Goal: Information Seeking & Learning: Check status

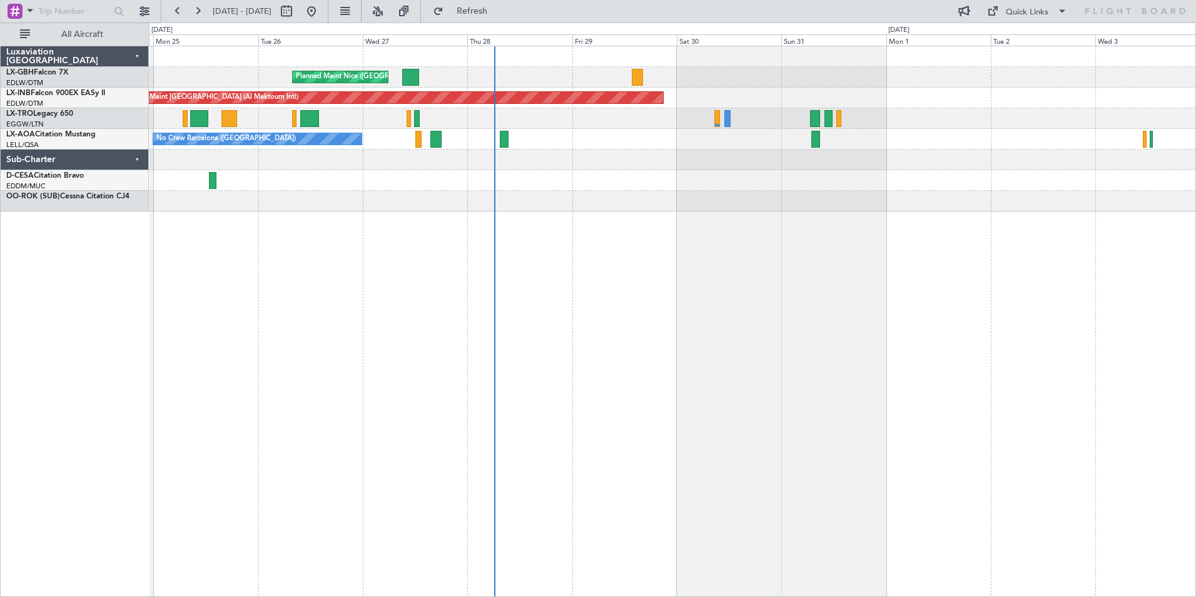
click at [668, 302] on div "Planned Maint Nice ([GEOGRAPHIC_DATA]) Unplanned Maint [GEOGRAPHIC_DATA] (Al Ma…" at bounding box center [672, 321] width 1047 height 551
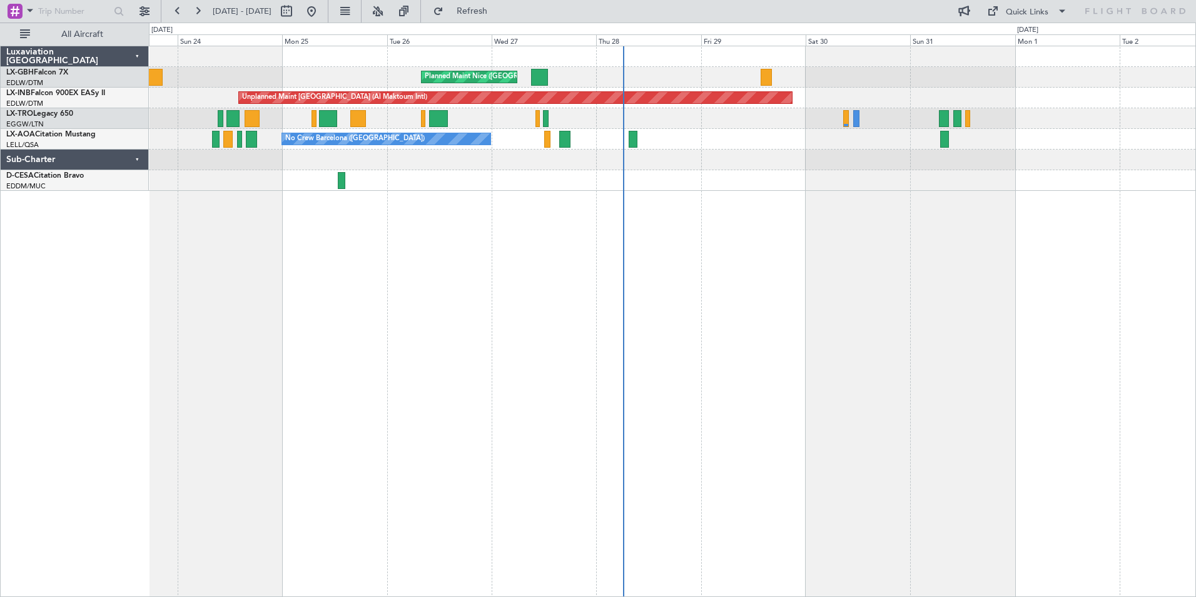
click at [884, 318] on div "Planned Maint Nice ([GEOGRAPHIC_DATA]) [GEOGRAPHIC_DATA] ([GEOGRAPHIC_DATA]) Un…" at bounding box center [672, 321] width 1047 height 551
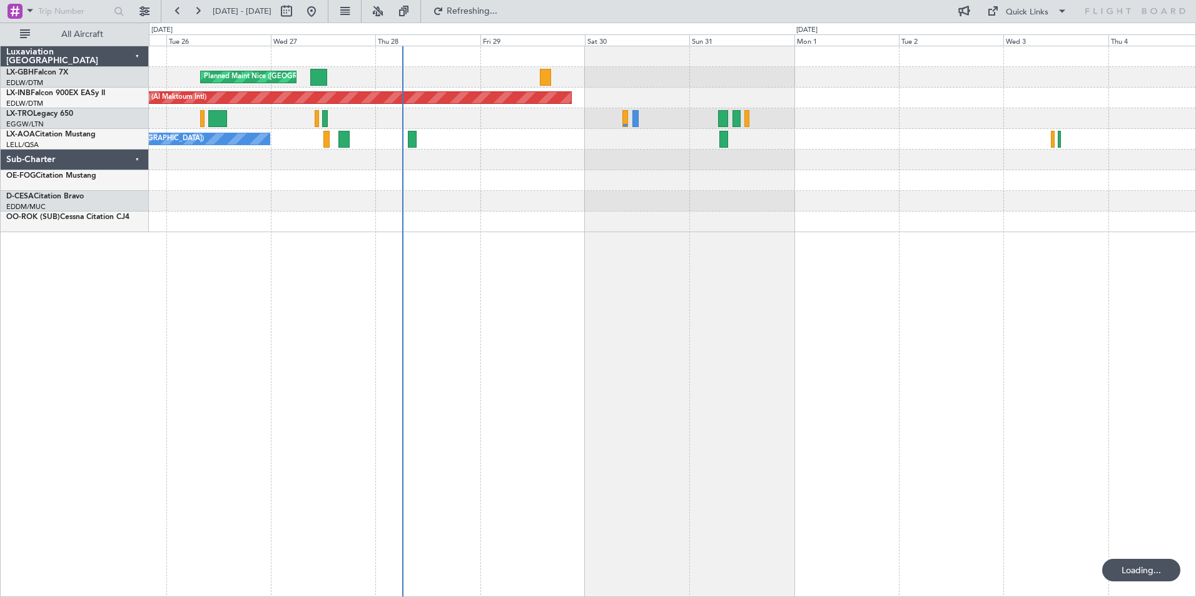
click at [19, 349] on div "Planned Maint Nice ([GEOGRAPHIC_DATA]) Unplanned Maint [GEOGRAPHIC_DATA] (Al Ma…" at bounding box center [598, 310] width 1196 height 574
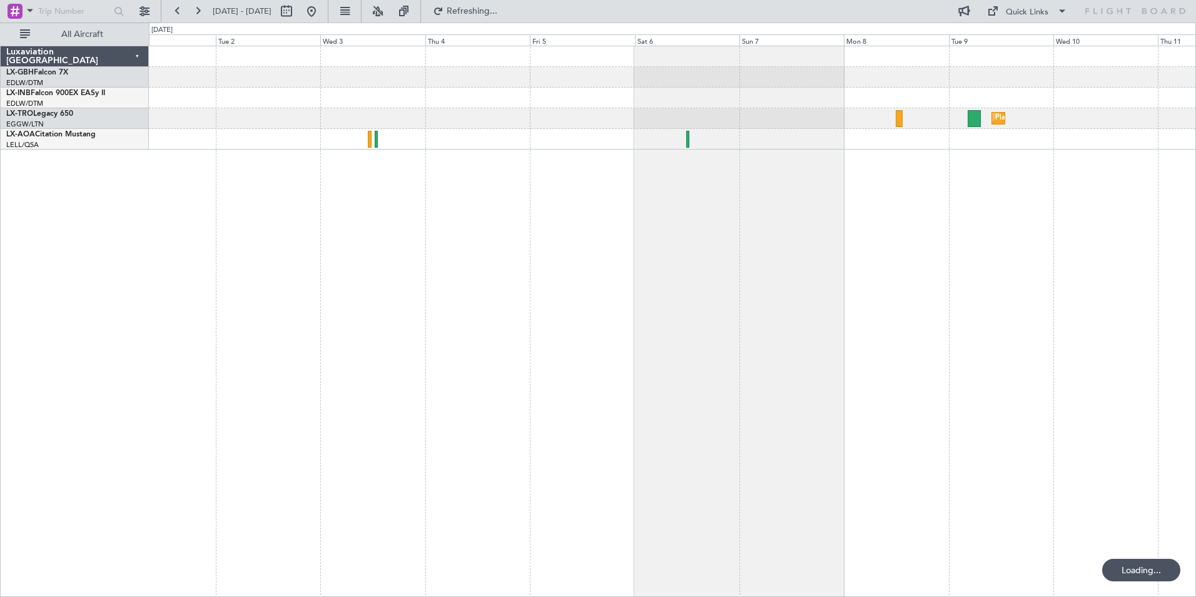
click at [89, 354] on div "Unplanned Maint [GEOGRAPHIC_DATA] (Al Maktoum Intl) Planned [GEOGRAPHIC_DATA] L…" at bounding box center [598, 310] width 1196 height 574
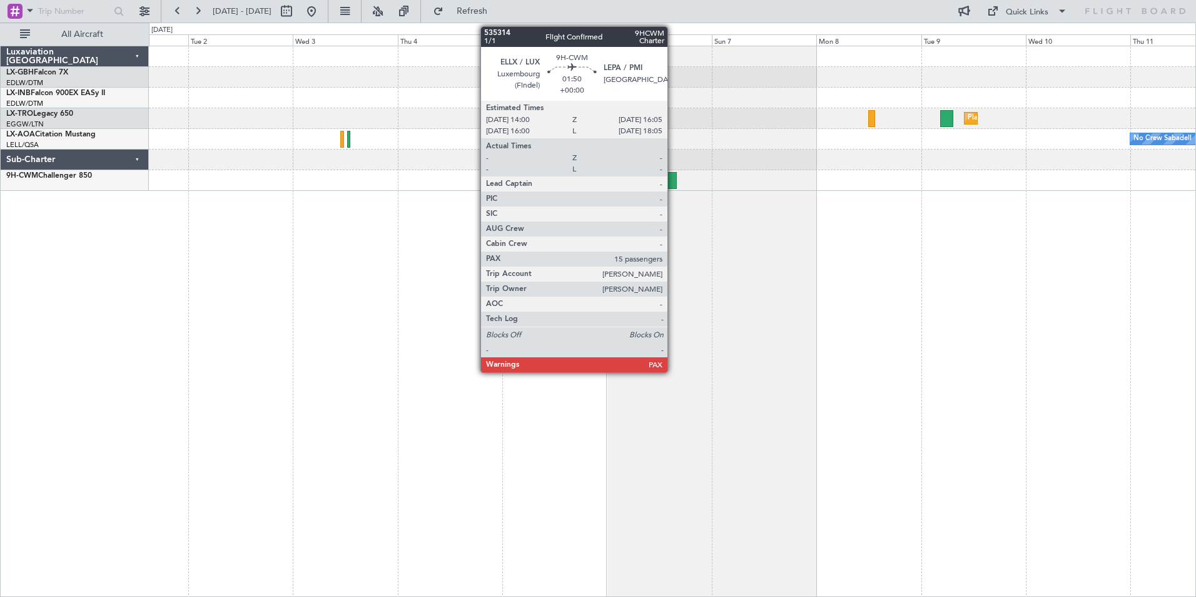
click at [673, 180] on div at bounding box center [671, 180] width 9 height 17
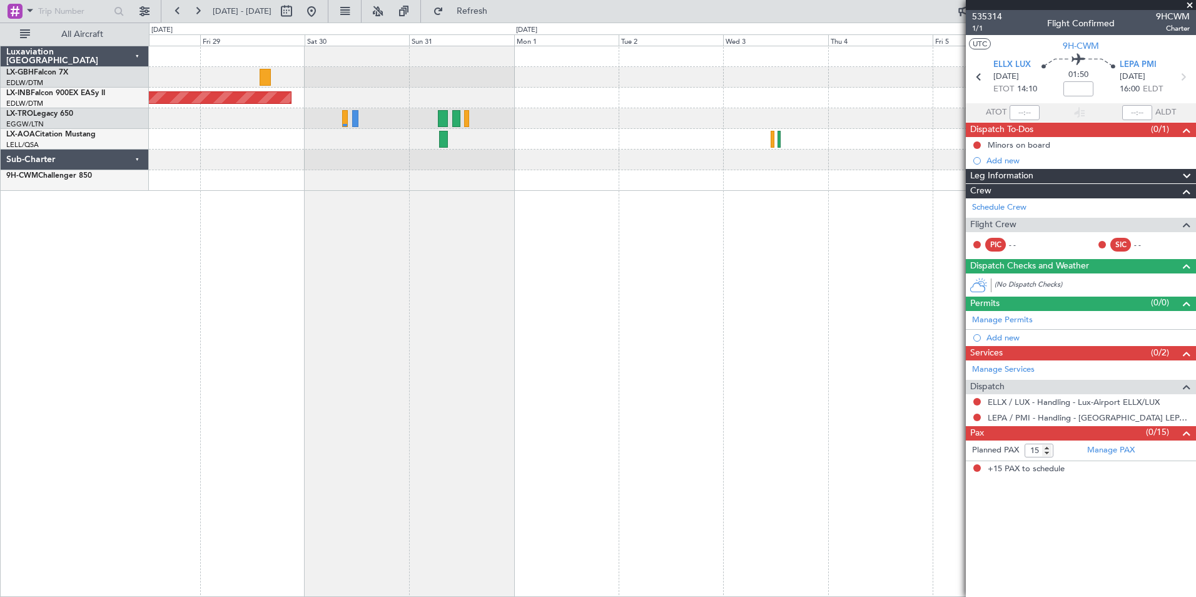
click at [897, 301] on div "Planned Maint Nice ([GEOGRAPHIC_DATA]) Unplanned Maint [GEOGRAPHIC_DATA] (Al Ma…" at bounding box center [672, 321] width 1047 height 551
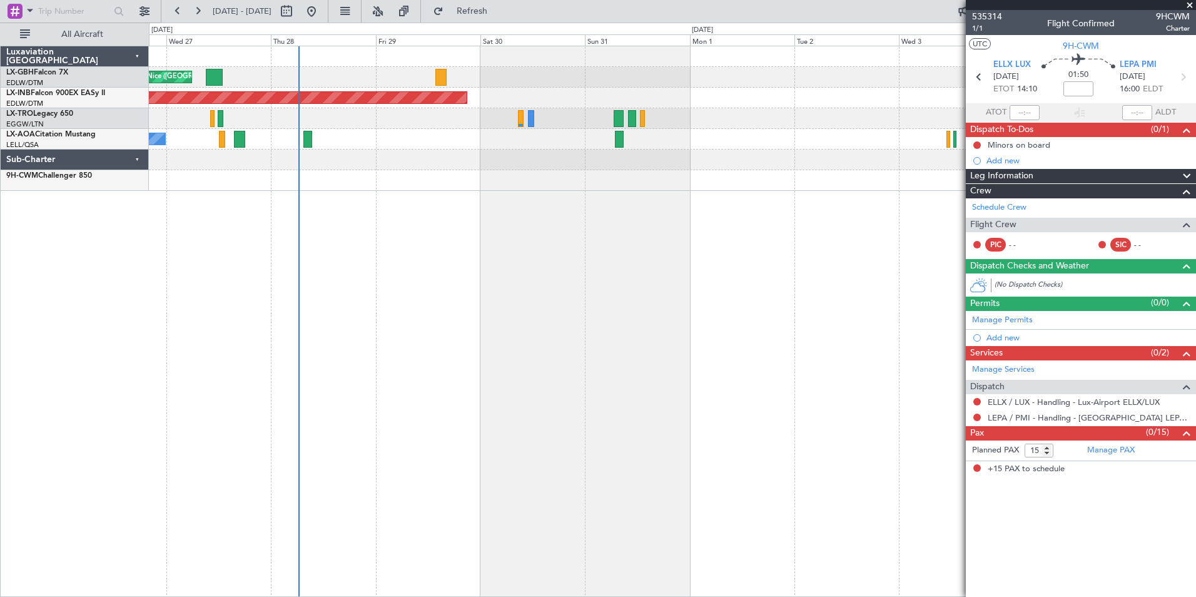
click at [738, 308] on div "Planned Maint Nice ([GEOGRAPHIC_DATA]) Unplanned Maint [GEOGRAPHIC_DATA] (Al Ma…" at bounding box center [672, 321] width 1047 height 551
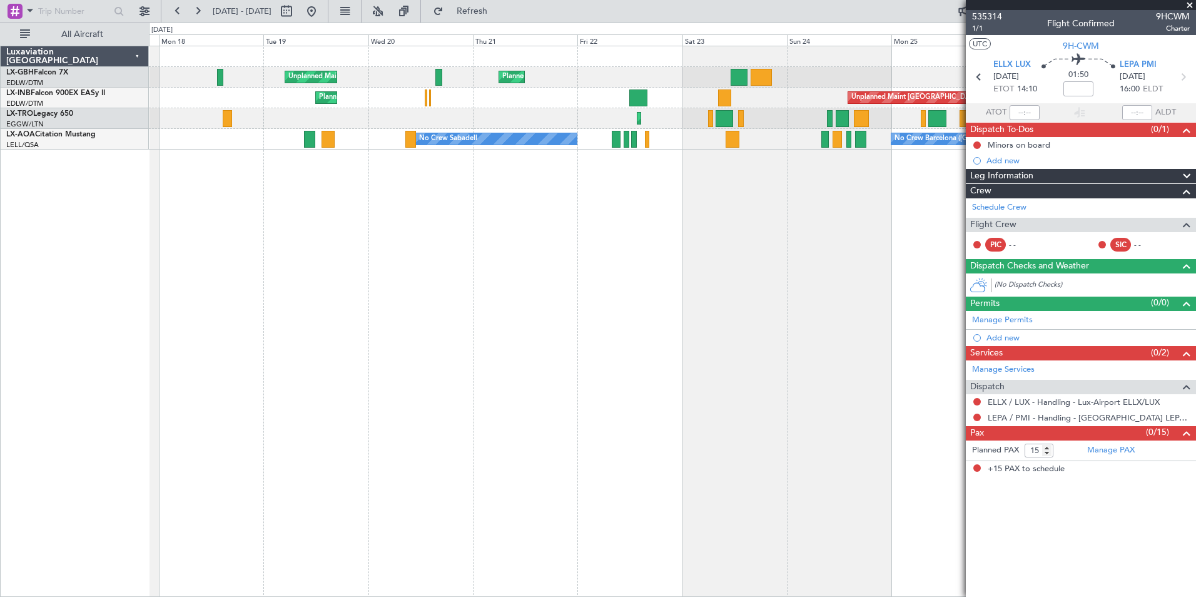
click at [724, 301] on div "Planned Maint Nice ([GEOGRAPHIC_DATA]) [GEOGRAPHIC_DATA] ([GEOGRAPHIC_DATA]) Un…" at bounding box center [672, 321] width 1047 height 551
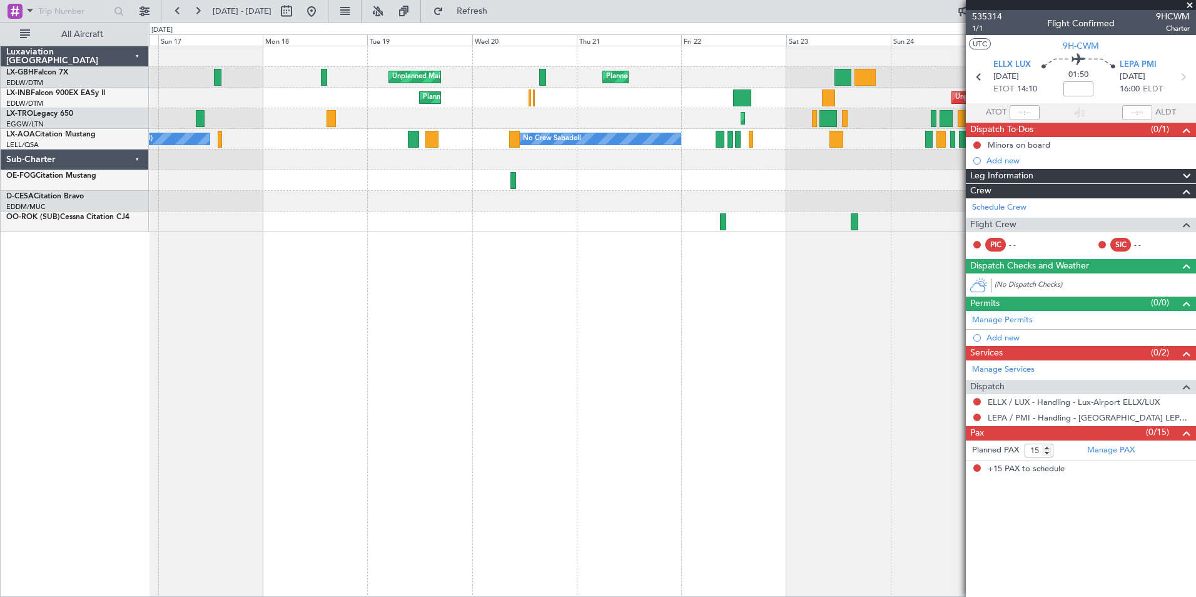
click at [728, 315] on div "Planned Maint Nice ([GEOGRAPHIC_DATA]) [GEOGRAPHIC_DATA] ([GEOGRAPHIC_DATA]) Un…" at bounding box center [672, 321] width 1047 height 551
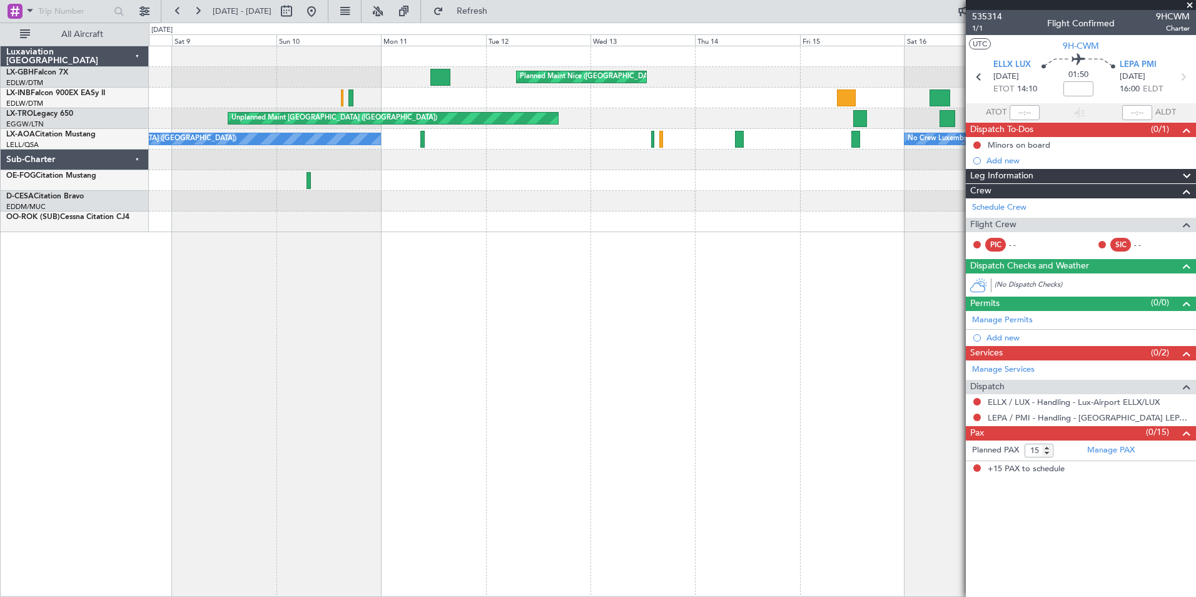
click at [677, 305] on div "Planned Maint Nice ([GEOGRAPHIC_DATA]) [GEOGRAPHIC_DATA] ([GEOGRAPHIC_DATA]) Un…" at bounding box center [672, 321] width 1047 height 551
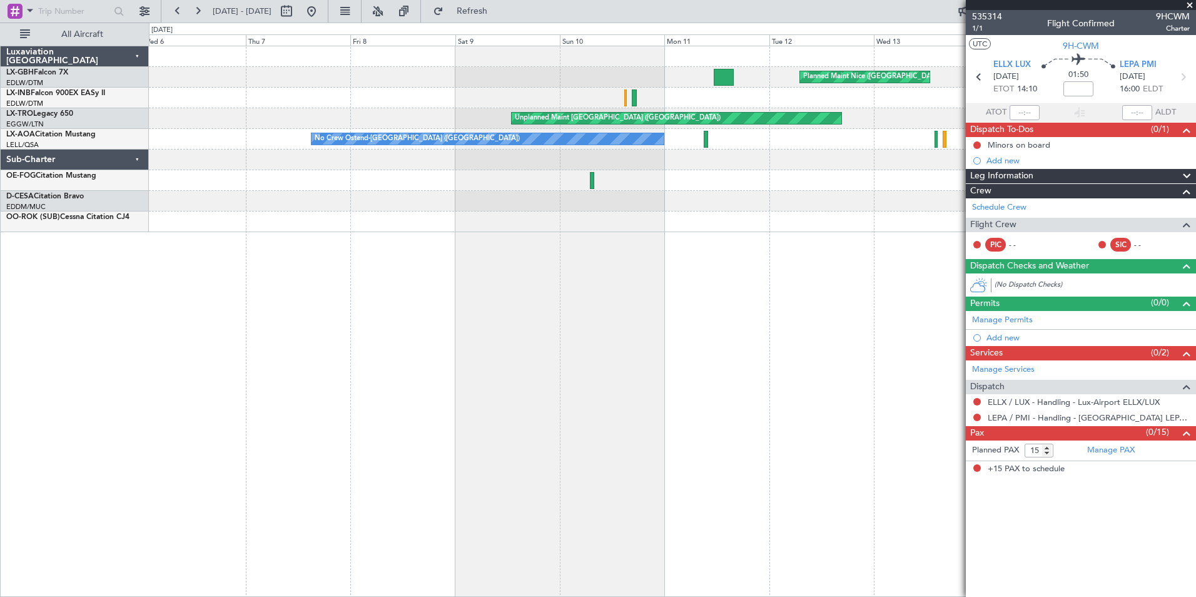
click at [688, 293] on div "Planned Maint Nice ([GEOGRAPHIC_DATA]) Unplanned Maint [GEOGRAPHIC_DATA] ([GEOG…" at bounding box center [672, 321] width 1047 height 551
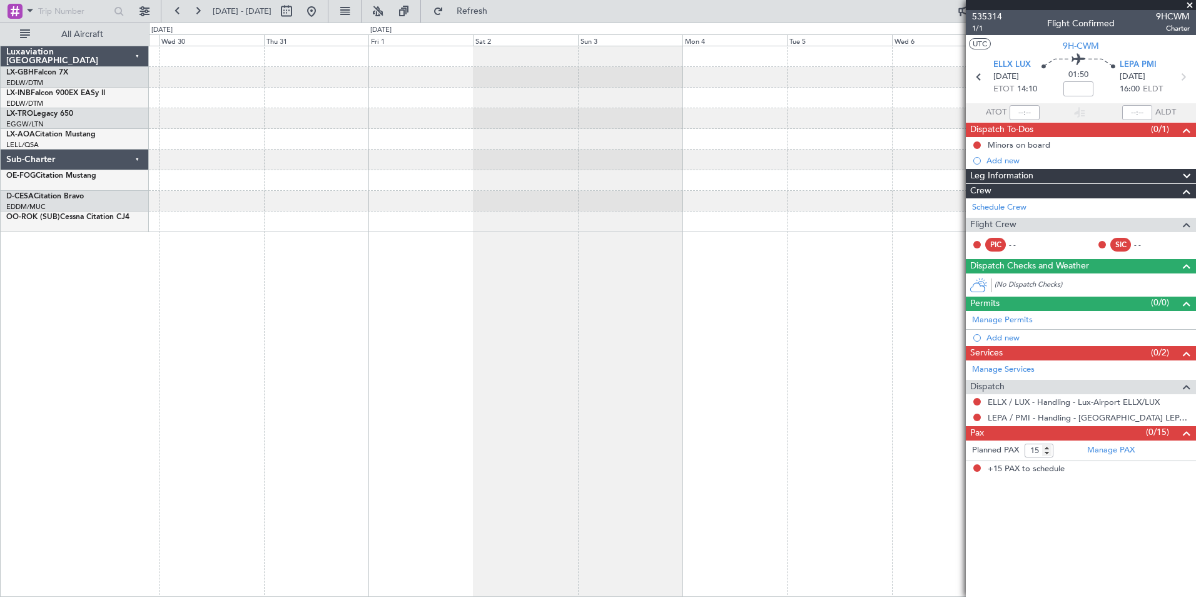
click at [680, 281] on div "Unplanned Maint [GEOGRAPHIC_DATA] ([GEOGRAPHIC_DATA]) No Crew Ostend-[GEOGRAPHI…" at bounding box center [672, 321] width 1047 height 551
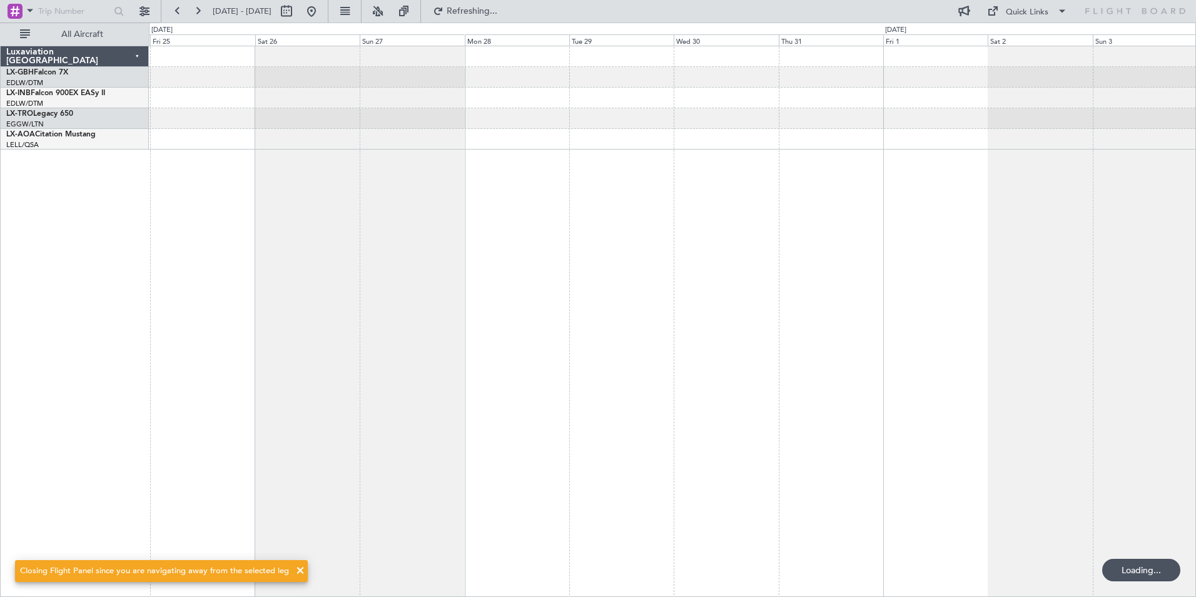
click at [882, 291] on div at bounding box center [672, 321] width 1047 height 551
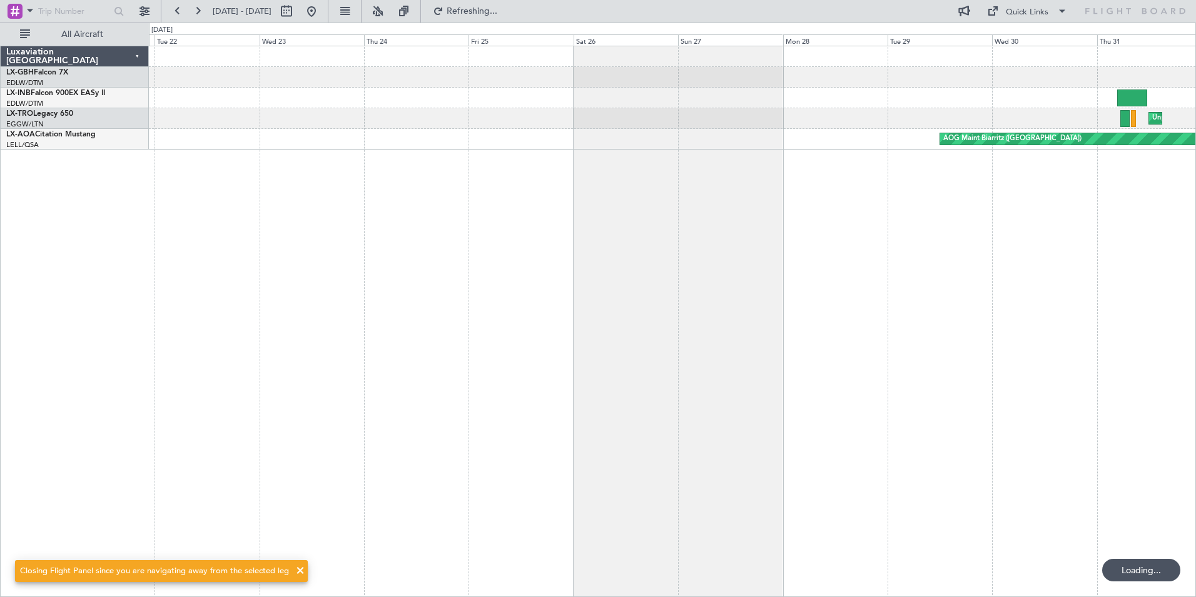
click at [850, 265] on div "Unplanned Maint [GEOGRAPHIC_DATA] ([GEOGRAPHIC_DATA]) Planned Maint AOG Maint B…" at bounding box center [672, 321] width 1047 height 551
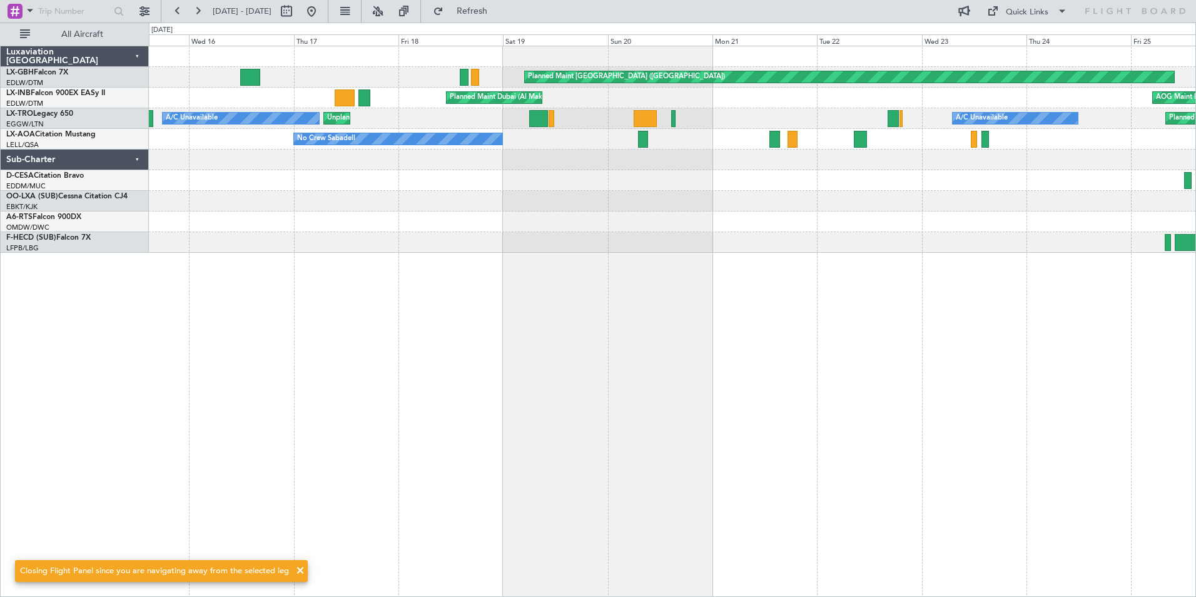
click at [637, 292] on div "Planned Maint [GEOGRAPHIC_DATA] ([GEOGRAPHIC_DATA]) AOG Maint [GEOGRAPHIC_DATA]…" at bounding box center [672, 321] width 1047 height 551
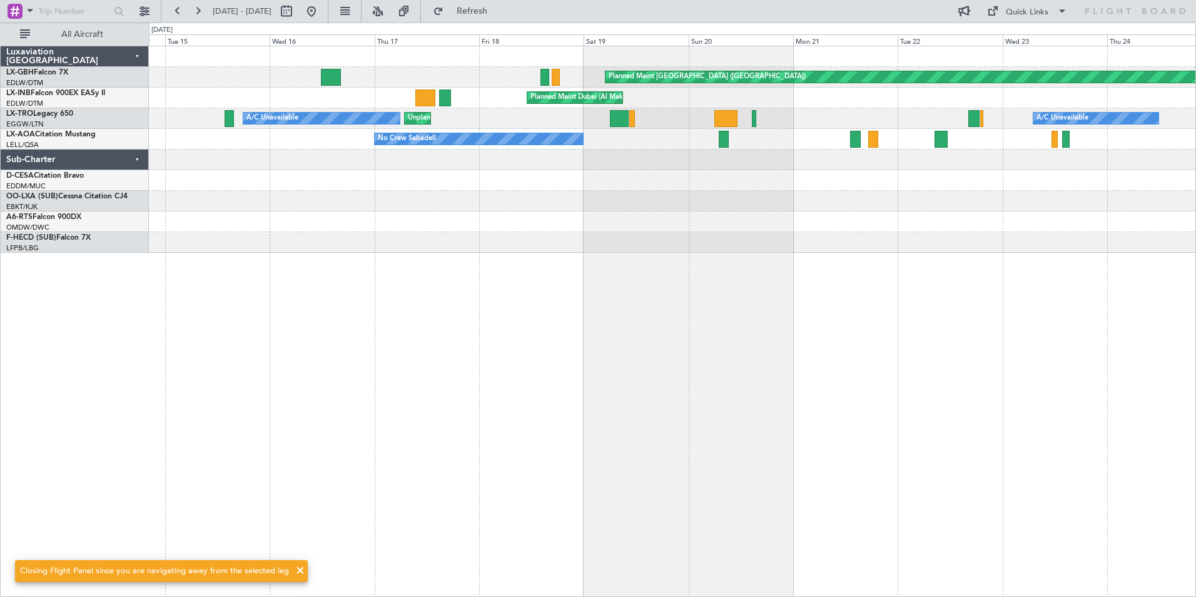
click at [614, 291] on div "Planned Maint [GEOGRAPHIC_DATA] ([GEOGRAPHIC_DATA]) Planned Maint [GEOGRAPHIC_D…" at bounding box center [672, 321] width 1047 height 551
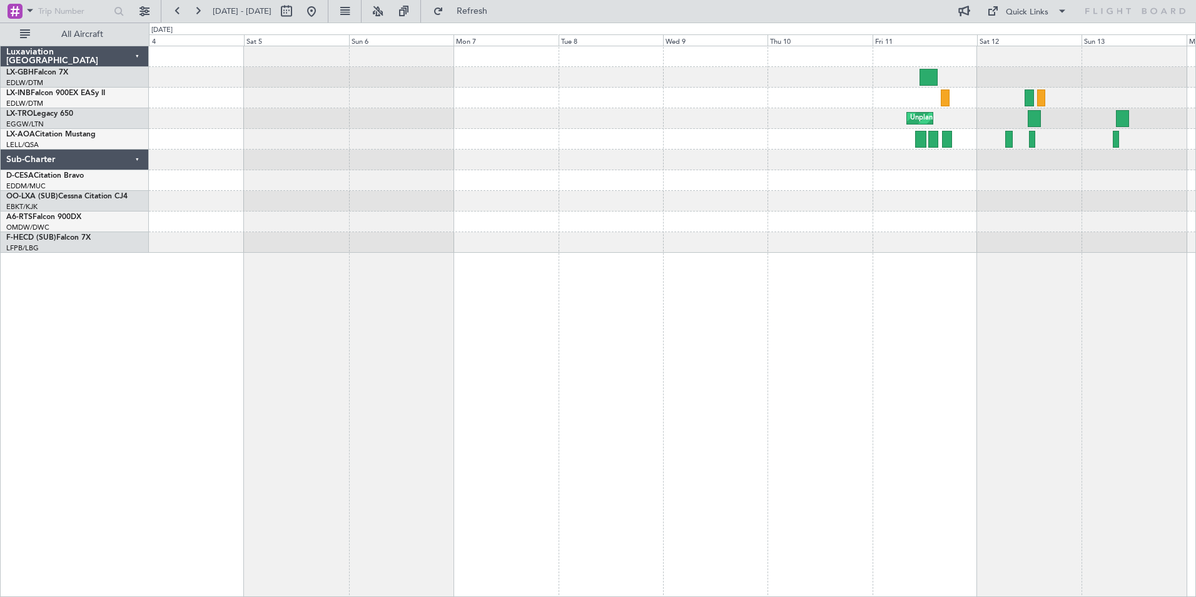
click at [1052, 266] on div "Unplanned Maint [GEOGRAPHIC_DATA] ([GEOGRAPHIC_DATA]) Unplanned Maint [GEOGRAPH…" at bounding box center [672, 321] width 1047 height 551
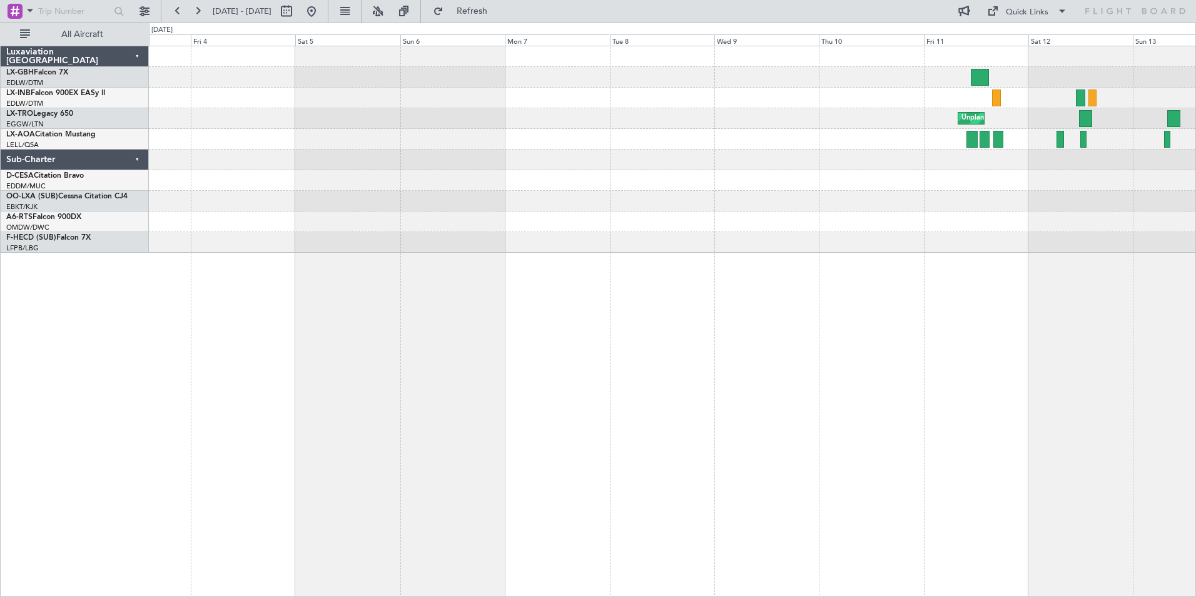
click at [782, 286] on div "Unplanned Maint [GEOGRAPHIC_DATA] ([GEOGRAPHIC_DATA]) Unplanned Maint [GEOGRAPH…" at bounding box center [672, 321] width 1047 height 551
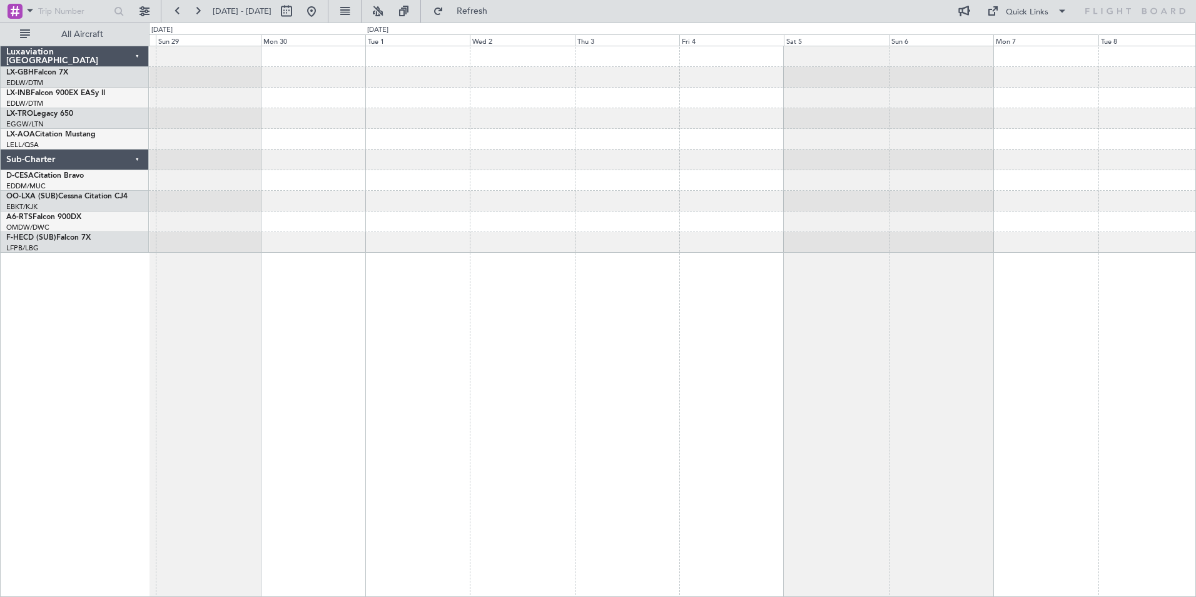
click at [748, 286] on div "Unplanned Maint [GEOGRAPHIC_DATA] ([GEOGRAPHIC_DATA])" at bounding box center [672, 321] width 1047 height 551
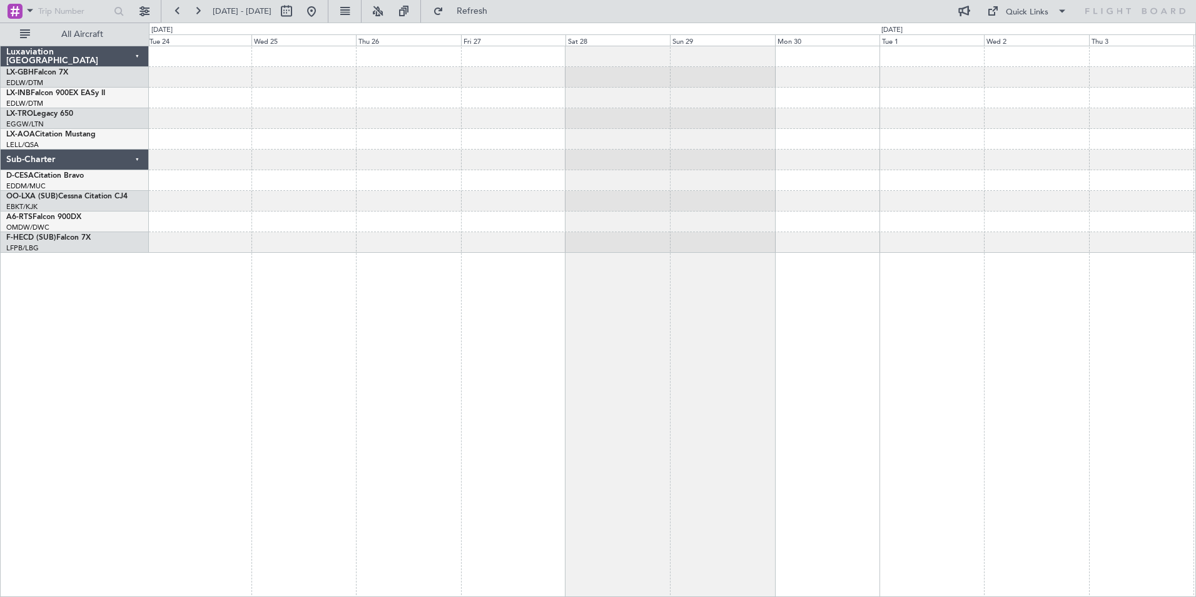
click at [763, 264] on div at bounding box center [672, 321] width 1047 height 551
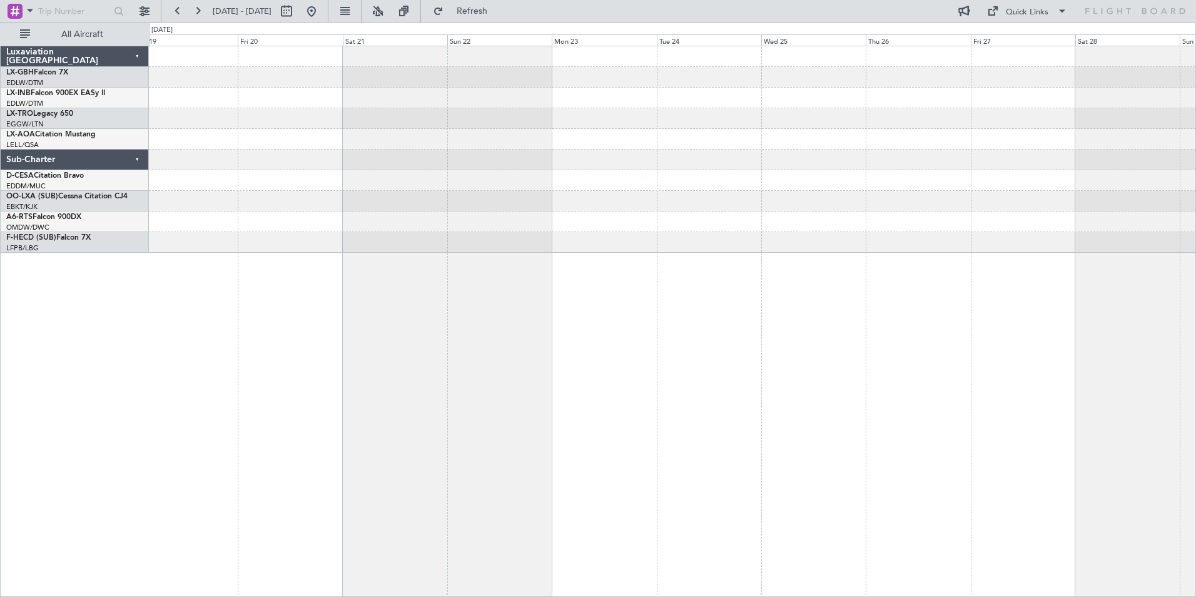
click at [889, 287] on div at bounding box center [672, 321] width 1047 height 551
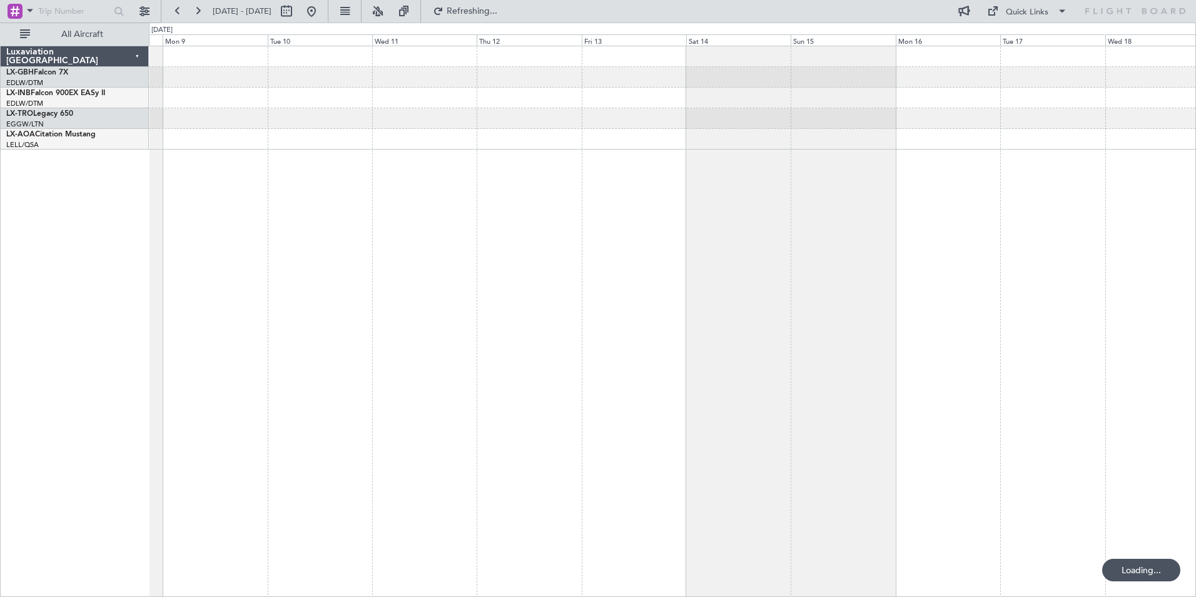
click at [895, 261] on div at bounding box center [672, 321] width 1047 height 551
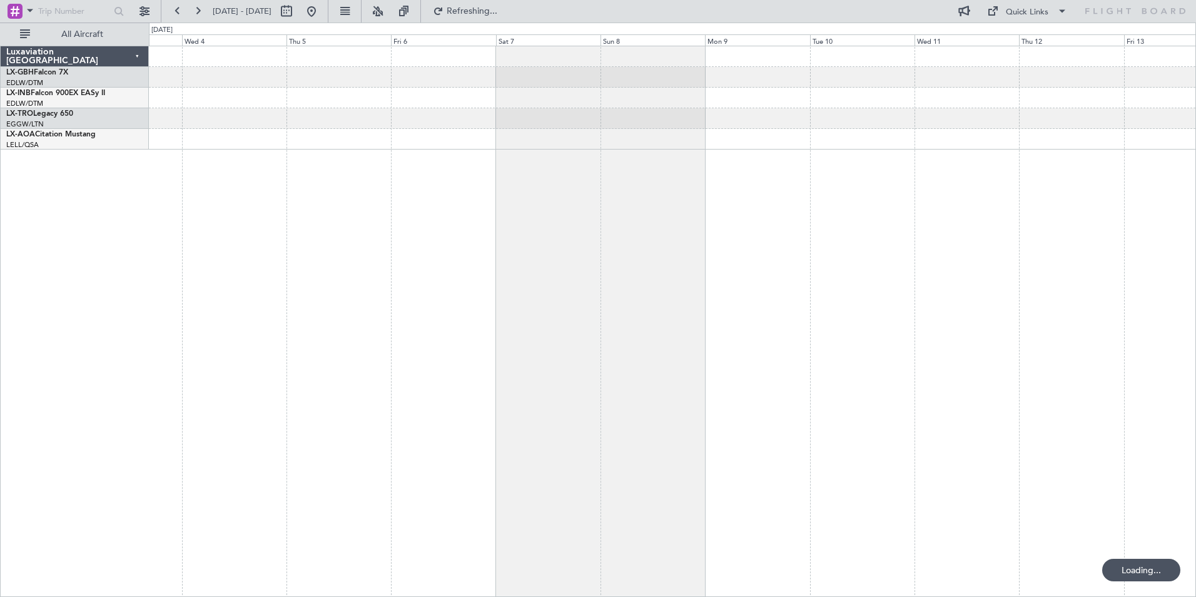
click at [807, 248] on div at bounding box center [672, 321] width 1047 height 551
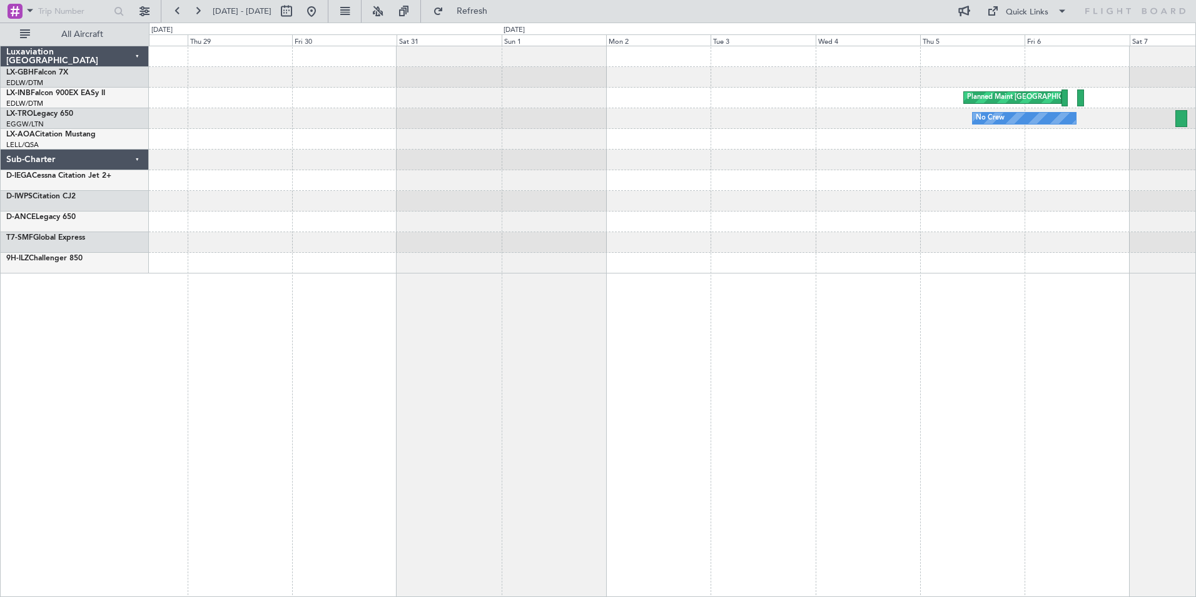
click at [894, 269] on div "Planned Maint [GEOGRAPHIC_DATA] ([GEOGRAPHIC_DATA]) No Crew" at bounding box center [672, 321] width 1047 height 551
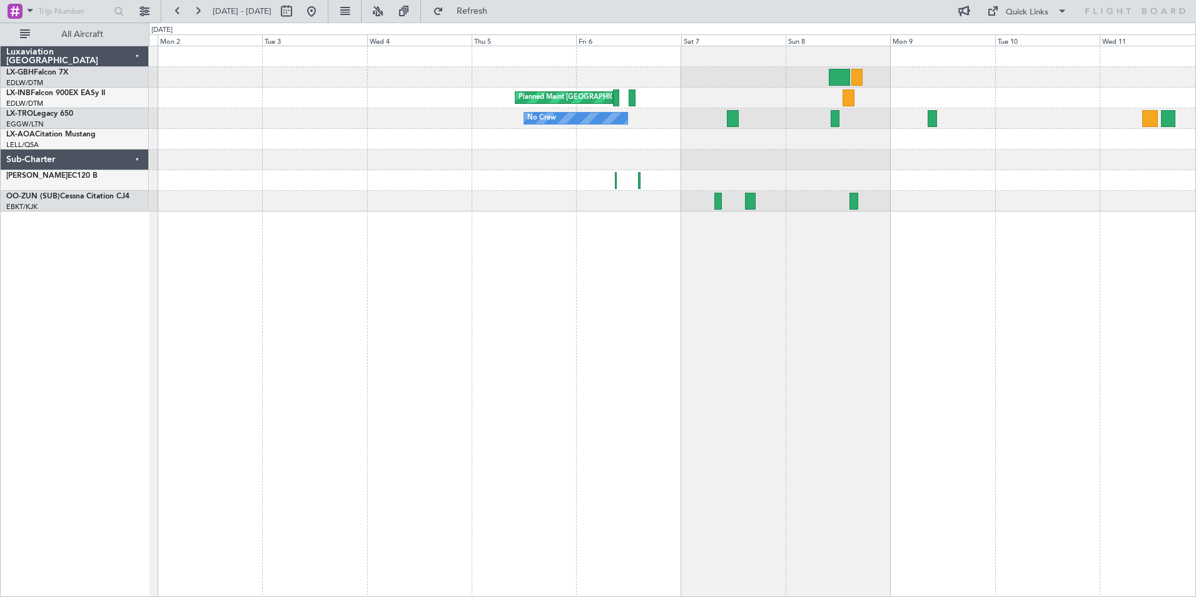
click at [369, 320] on div "Planned Maint [GEOGRAPHIC_DATA] ([GEOGRAPHIC_DATA]) No Crew" at bounding box center [672, 321] width 1047 height 551
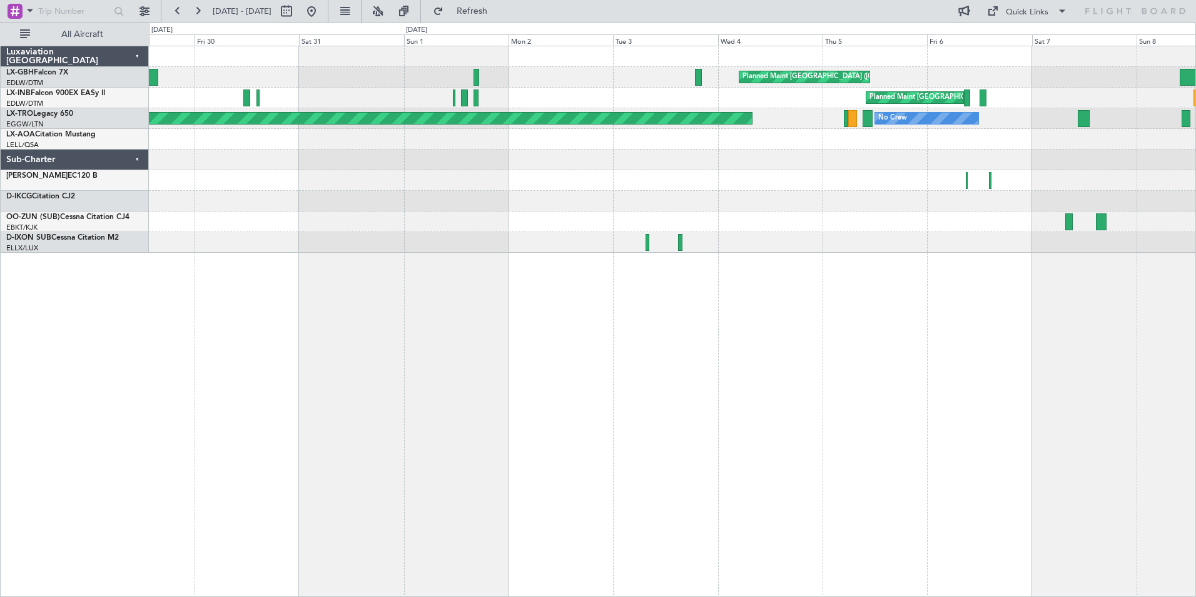
click at [990, 314] on div "Planned Maint [GEOGRAPHIC_DATA] ([GEOGRAPHIC_DATA]) Planned Maint [GEOGRAPHIC_D…" at bounding box center [672, 321] width 1047 height 551
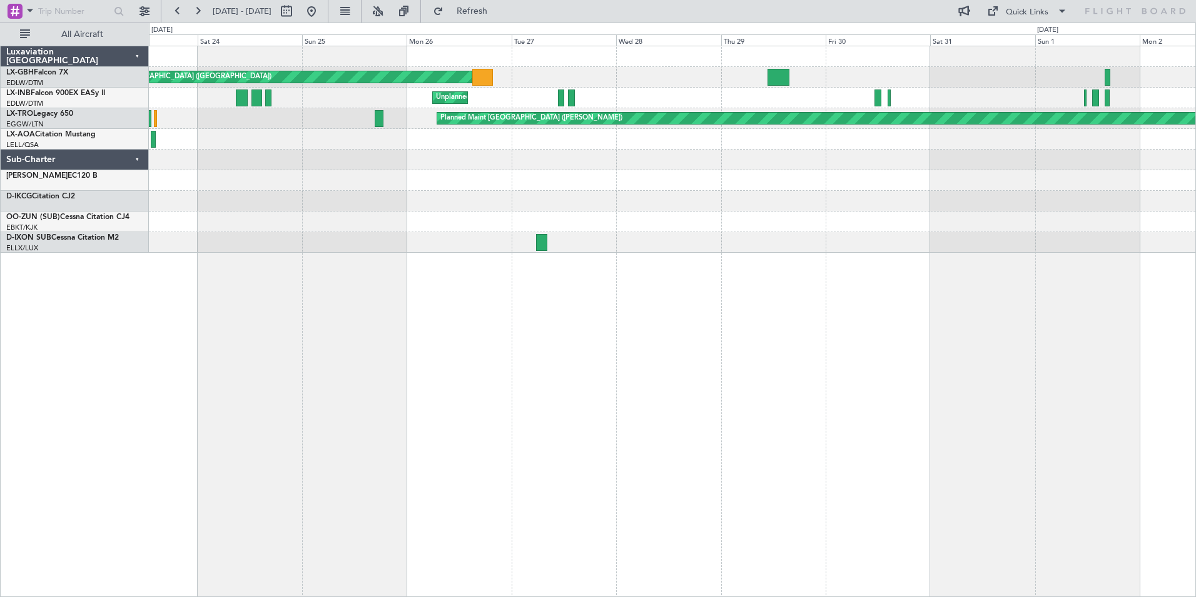
click at [881, 351] on div "Planned Maint [GEOGRAPHIC_DATA] ([GEOGRAPHIC_DATA]) Planned Maint [GEOGRAPHIC_D…" at bounding box center [672, 321] width 1047 height 551
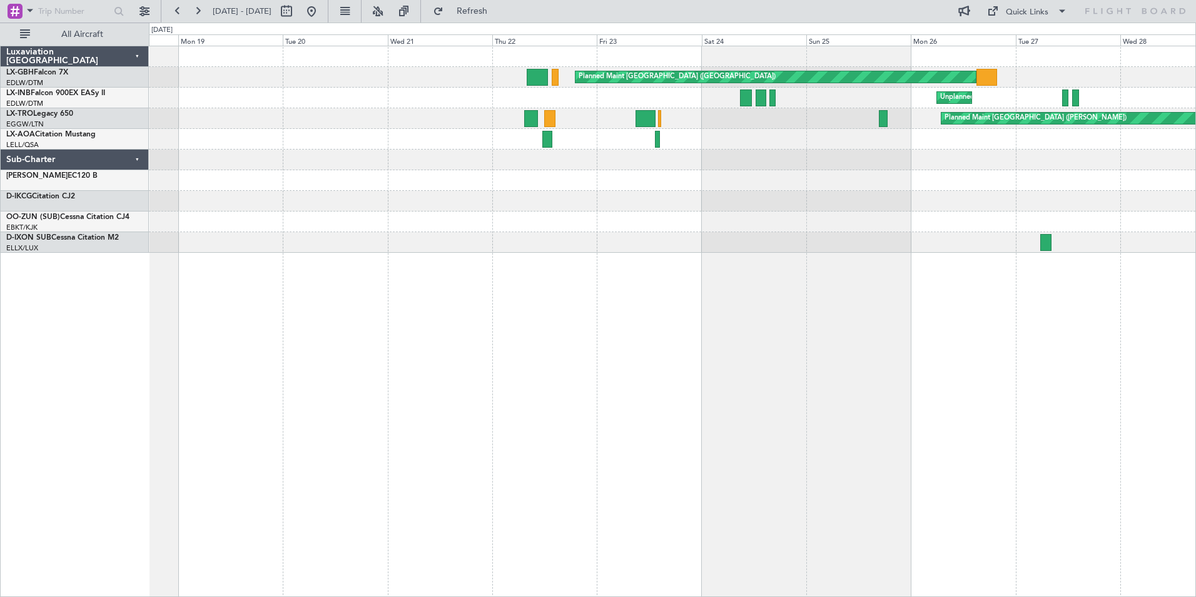
click at [860, 359] on div "Planned Maint [GEOGRAPHIC_DATA] ([GEOGRAPHIC_DATA]) Unplanned Maint [GEOGRAPHIC…" at bounding box center [672, 321] width 1047 height 551
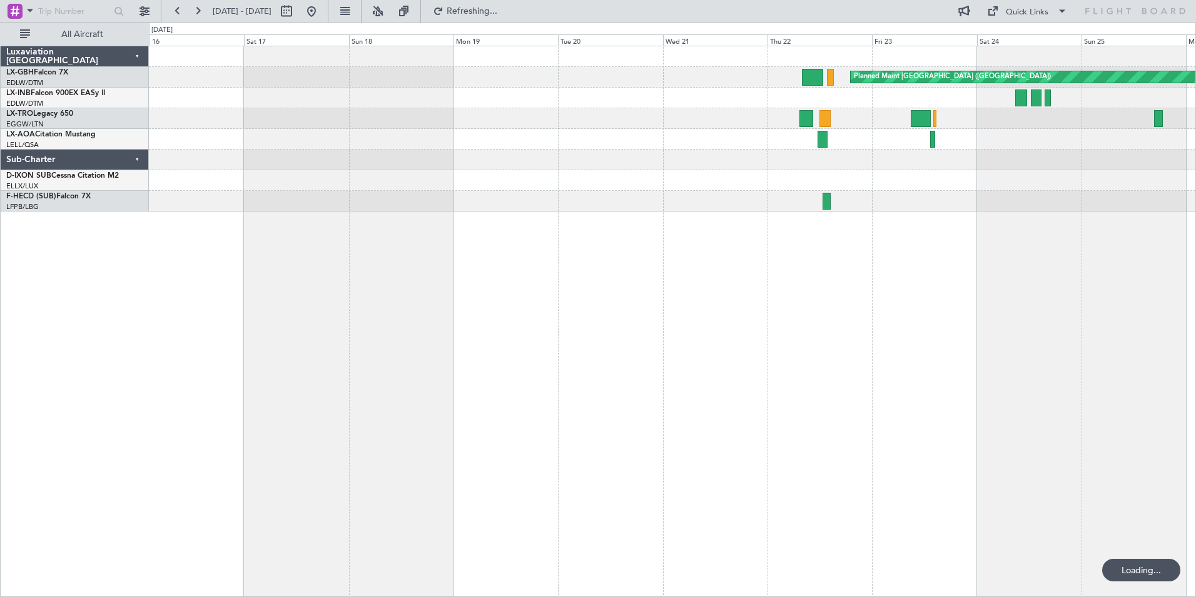
click at [735, 332] on div "Planned Maint [GEOGRAPHIC_DATA] ([GEOGRAPHIC_DATA]) Unplanned Maint [GEOGRAPHIC…" at bounding box center [672, 321] width 1047 height 551
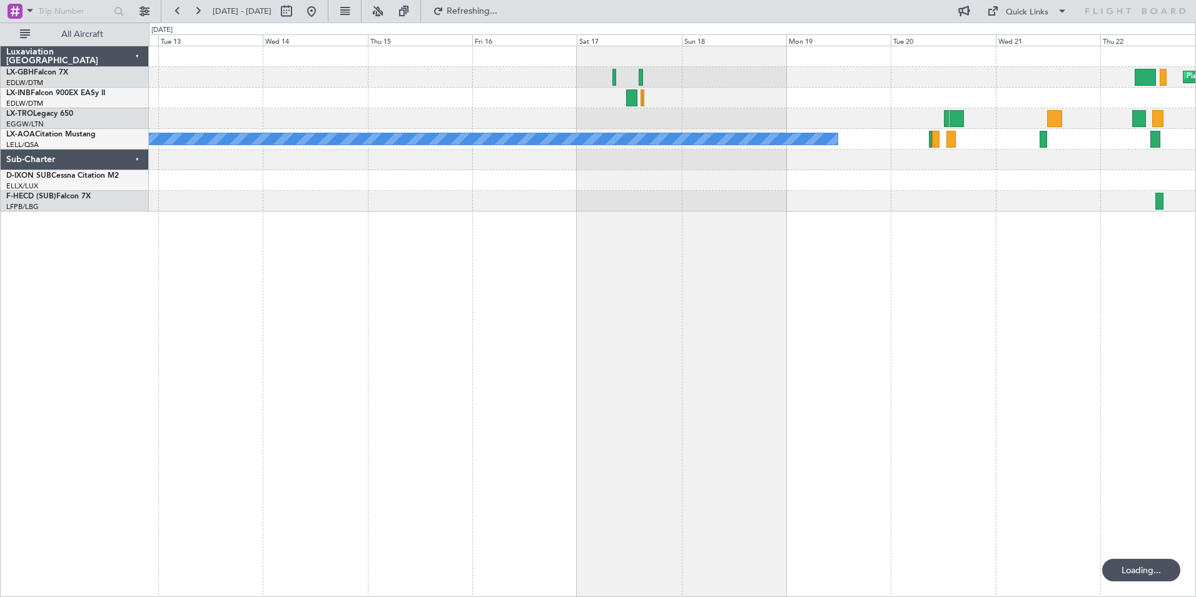
click at [917, 331] on div "Planned Maint [GEOGRAPHIC_DATA] ([GEOGRAPHIC_DATA]) A/C Unavailable [GEOGRAPHIC…" at bounding box center [672, 321] width 1047 height 551
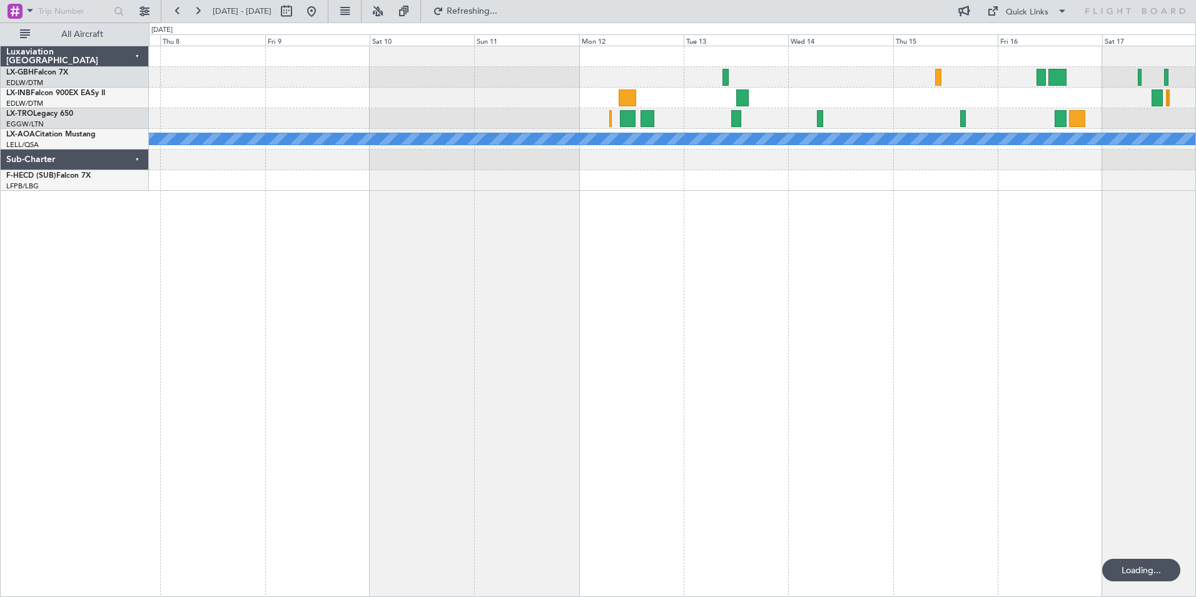
click at [721, 323] on div "A/C Unavailable [GEOGRAPHIC_DATA]" at bounding box center [672, 321] width 1047 height 551
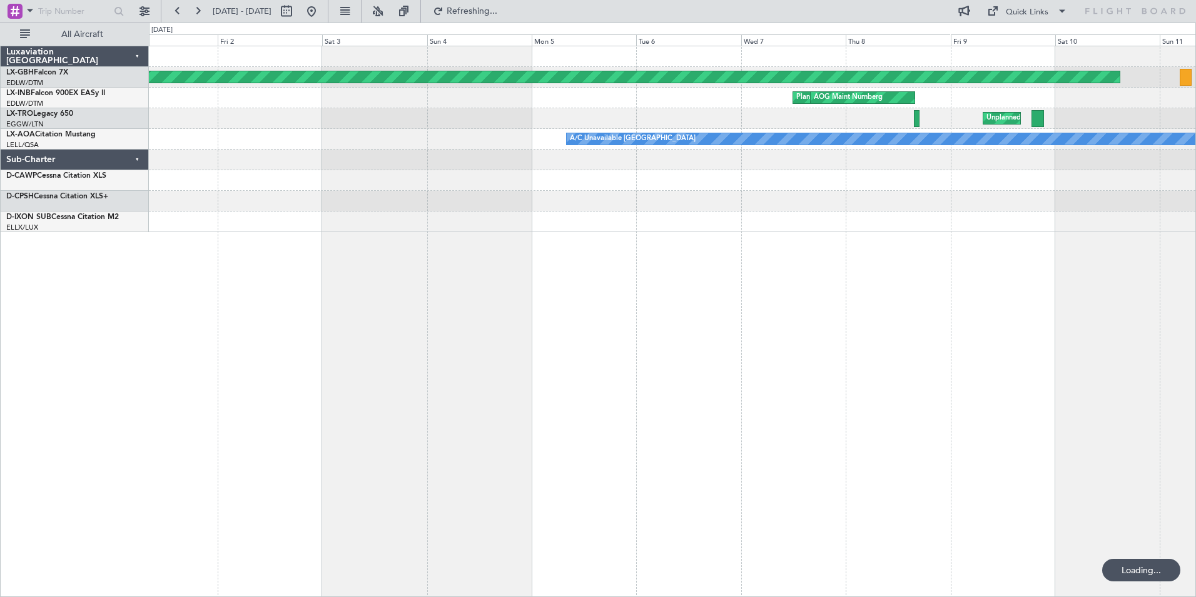
click at [872, 299] on div "Planned Maint Dubai (Al Maktoum Intl) Planned Maint Nurnberg AOG Maint Nurnberg…" at bounding box center [672, 321] width 1047 height 551
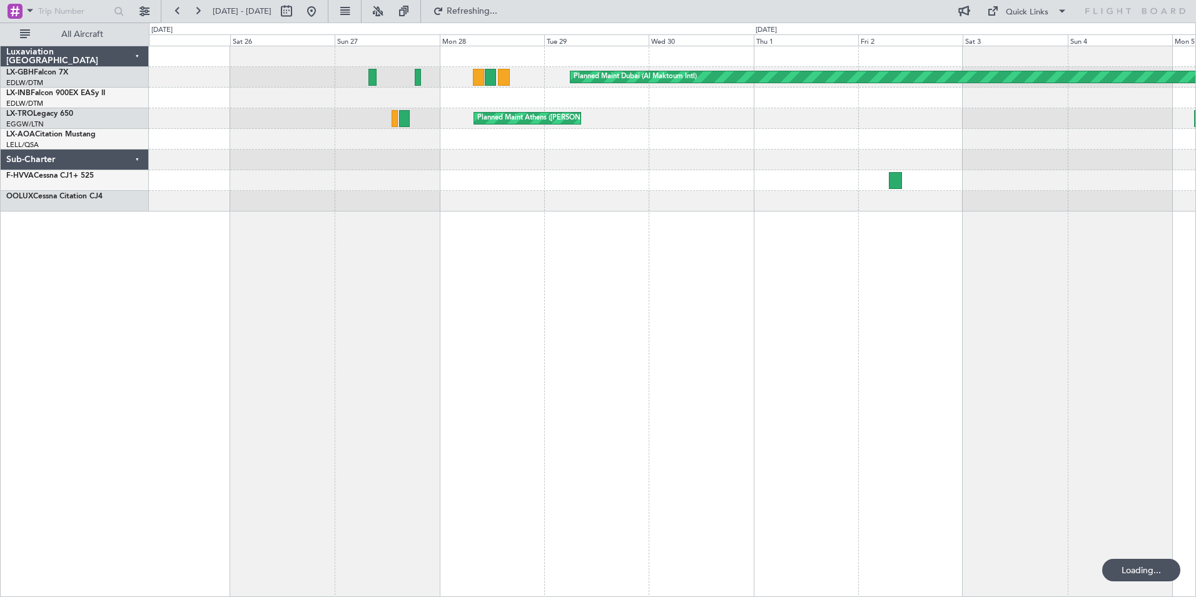
click at [778, 303] on div "Planned Maint Dubai (Al Maktoum Intl) Planned Maint Nurnberg AOG Maint Nurnberg…" at bounding box center [672, 321] width 1047 height 551
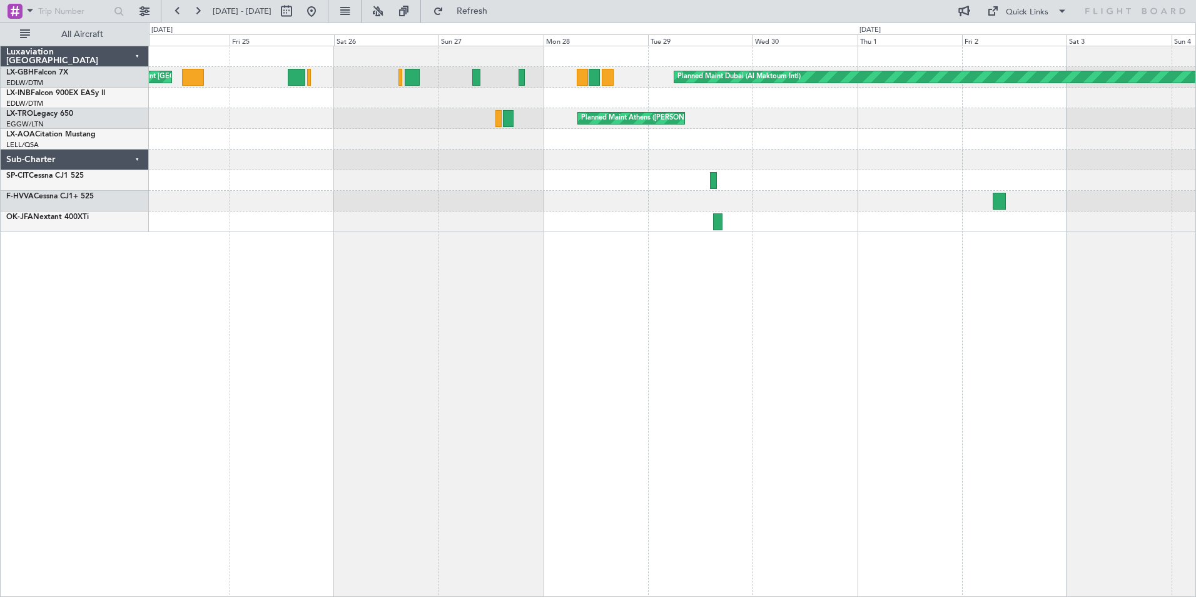
click at [708, 318] on div "Planned Maint Dubai (Al Maktoum Intl) Planned Maint [GEOGRAPHIC_DATA] ([GEOGRAP…" at bounding box center [672, 321] width 1047 height 551
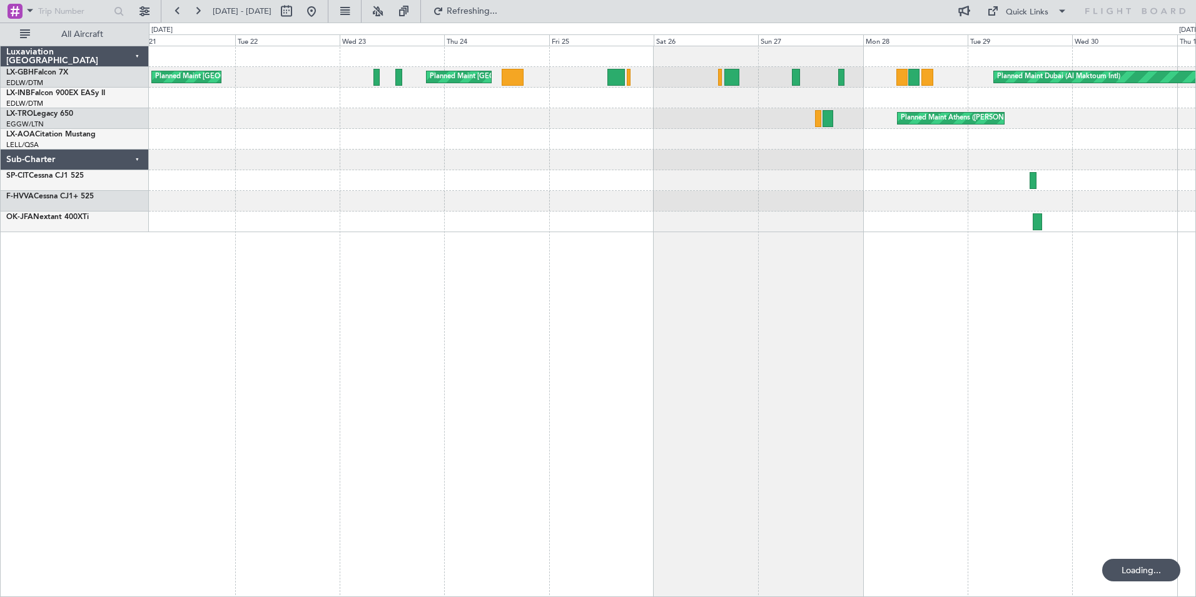
click at [746, 332] on div "Planned Maint Dubai (Al Maktoum Intl) Planned Maint [GEOGRAPHIC_DATA] ([GEOGRAP…" at bounding box center [672, 321] width 1047 height 551
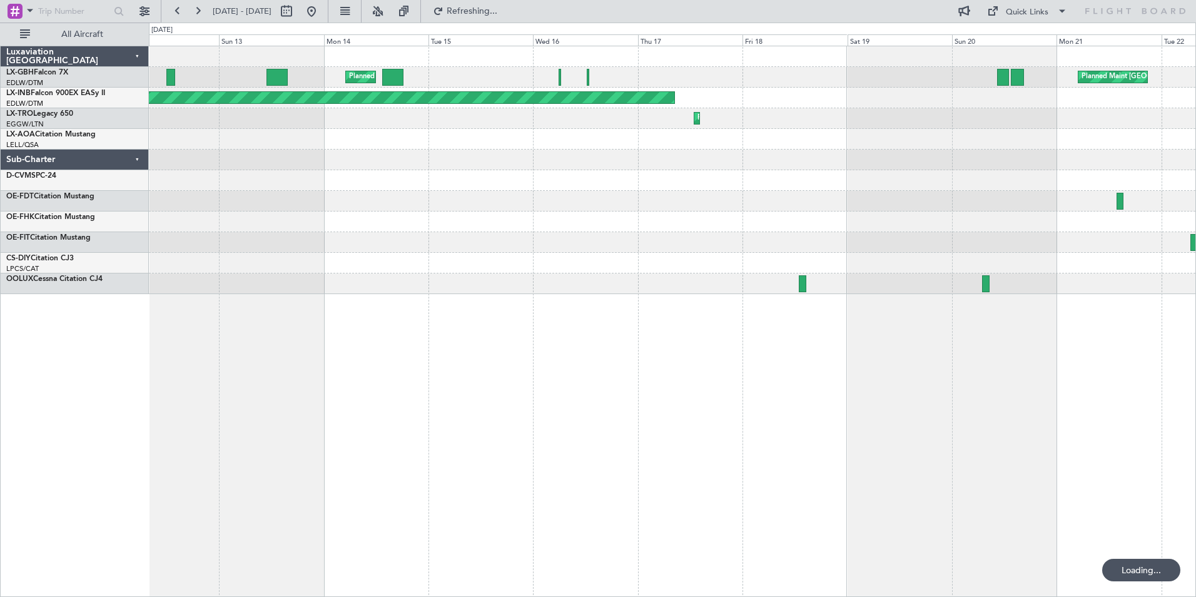
click at [762, 317] on div "Planned Maint [GEOGRAPHIC_DATA] ([GEOGRAPHIC_DATA]) Planned Maint [GEOGRAPHIC_D…" at bounding box center [672, 321] width 1047 height 551
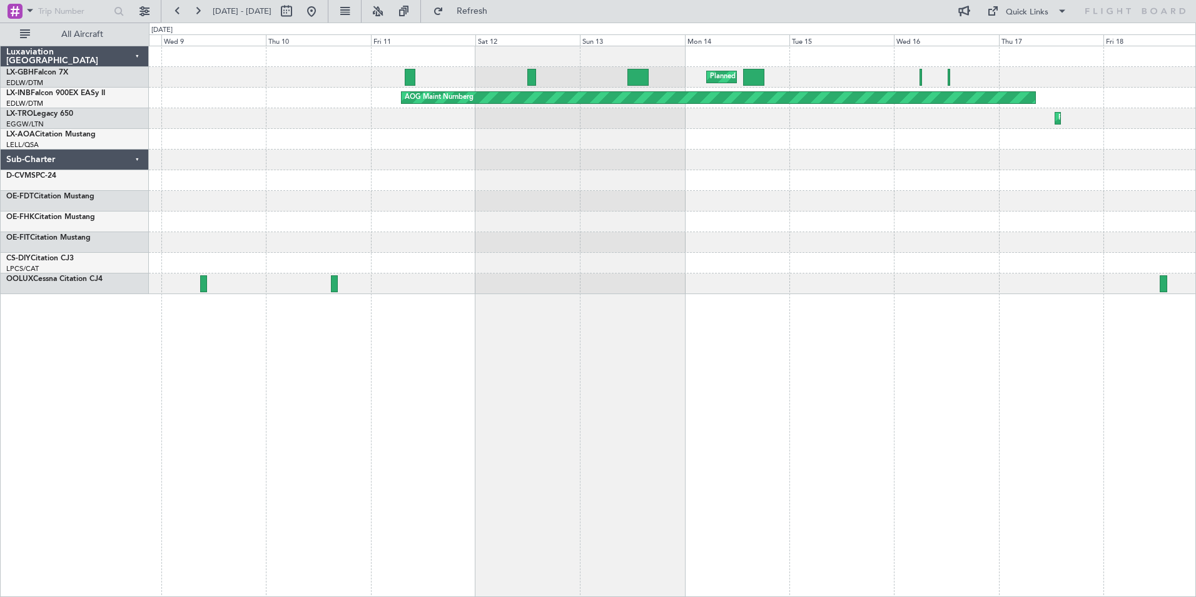
click at [712, 329] on div "Planned Maint [GEOGRAPHIC_DATA] ([GEOGRAPHIC_DATA]) Planned Maint [GEOGRAPHIC_D…" at bounding box center [672, 321] width 1047 height 551
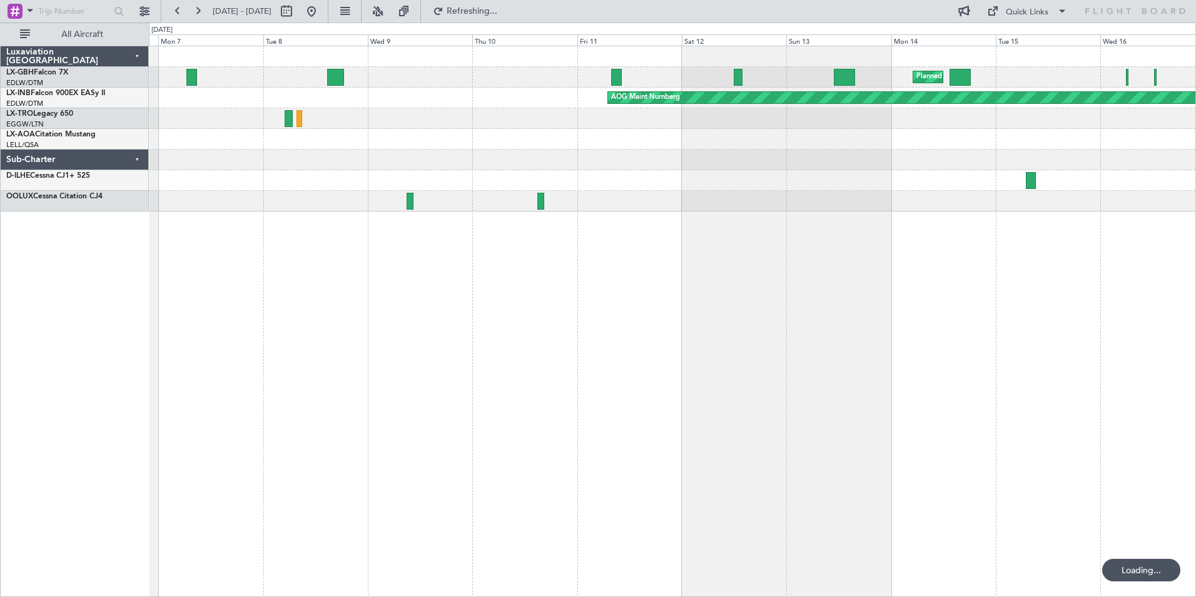
click at [665, 334] on div "Planned Maint [GEOGRAPHIC_DATA] ([GEOGRAPHIC_DATA]) AOG Maint Nurnberg Planned …" at bounding box center [672, 321] width 1047 height 551
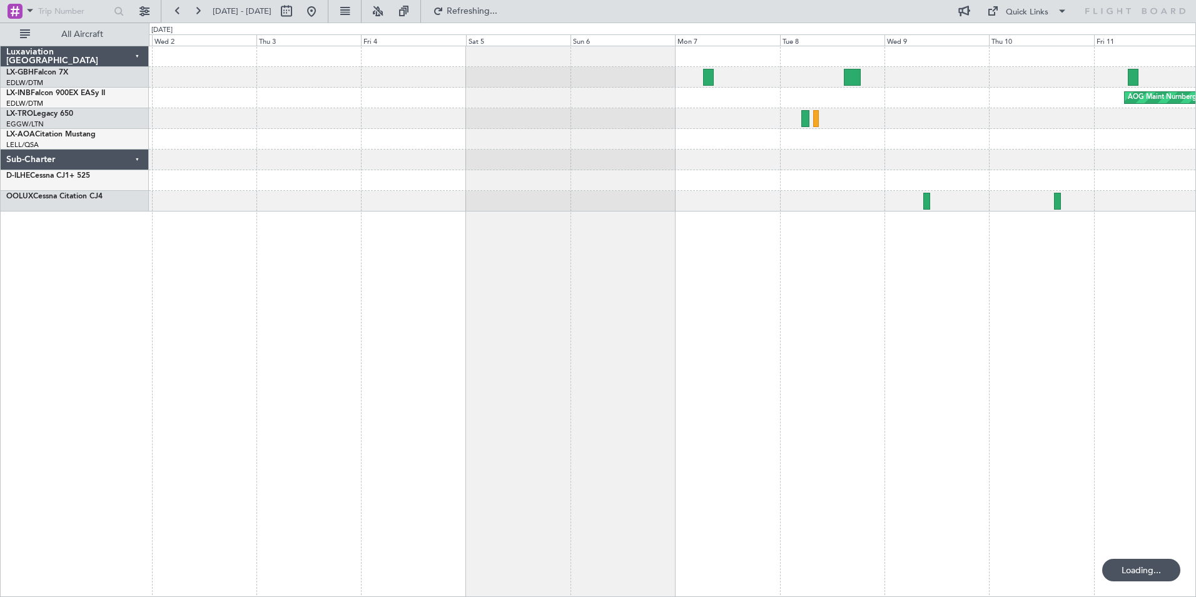
click at [645, 328] on div "Planned Maint [GEOGRAPHIC_DATA] ([GEOGRAPHIC_DATA]) AOG Maint Nurnberg" at bounding box center [672, 321] width 1047 height 551
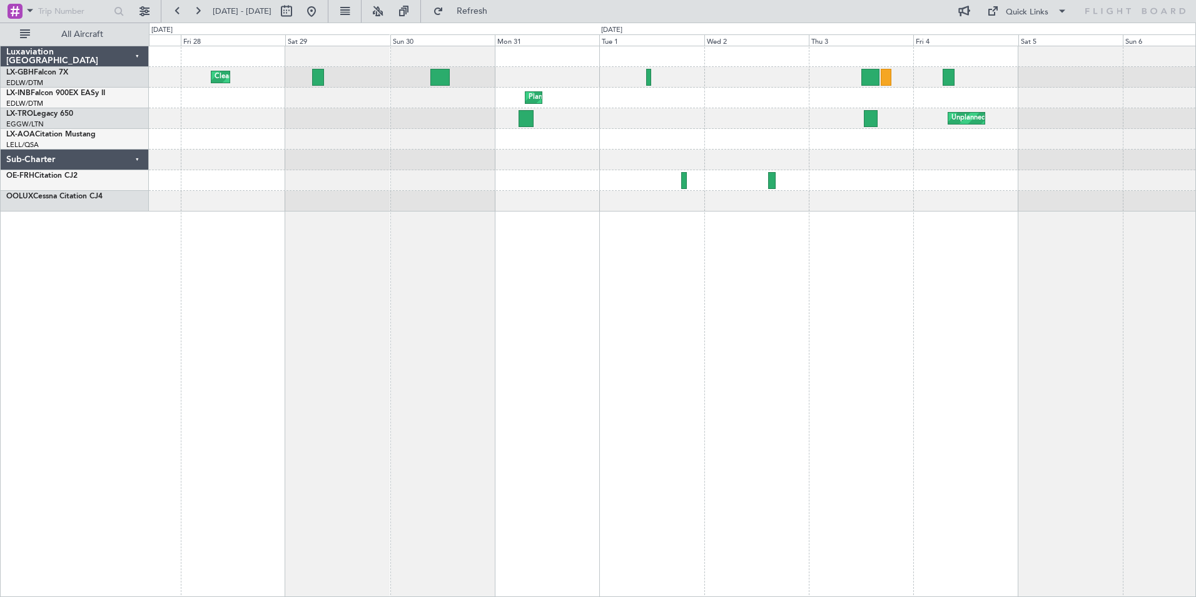
click at [733, 317] on div "Cleaning [GEOGRAPHIC_DATA] (Al Maktoum Intl) Planned Maint Nurnberg Unplanned M…" at bounding box center [672, 321] width 1047 height 551
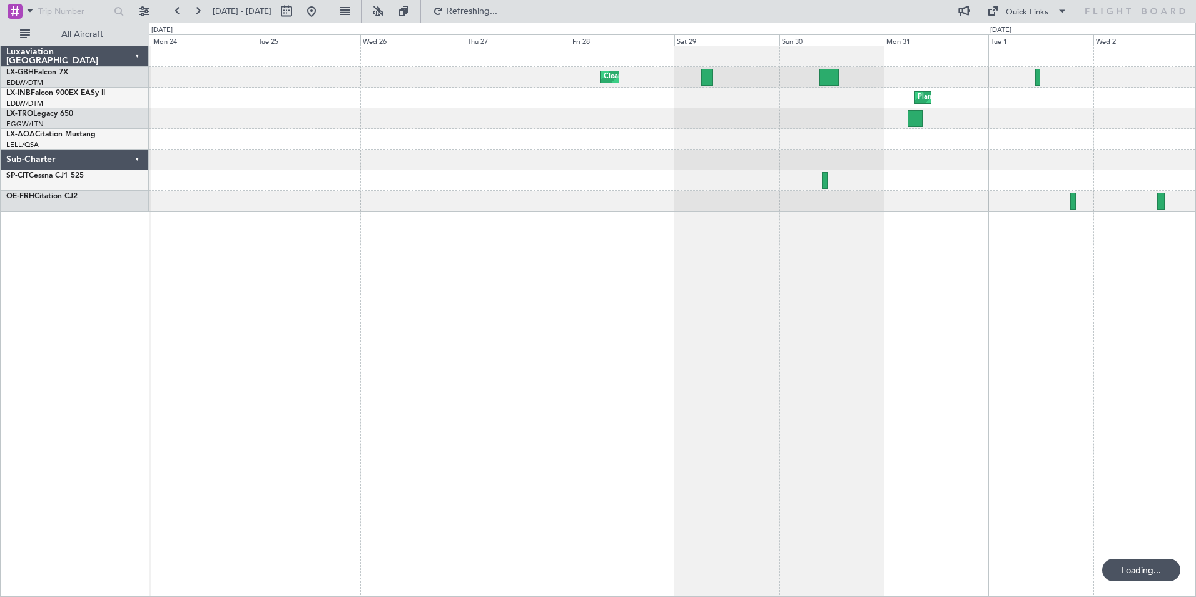
click at [663, 300] on div "Cleaning [GEOGRAPHIC_DATA] (Al Maktoum Intl) Planned Maint Nurnberg Unplanned M…" at bounding box center [672, 321] width 1047 height 551
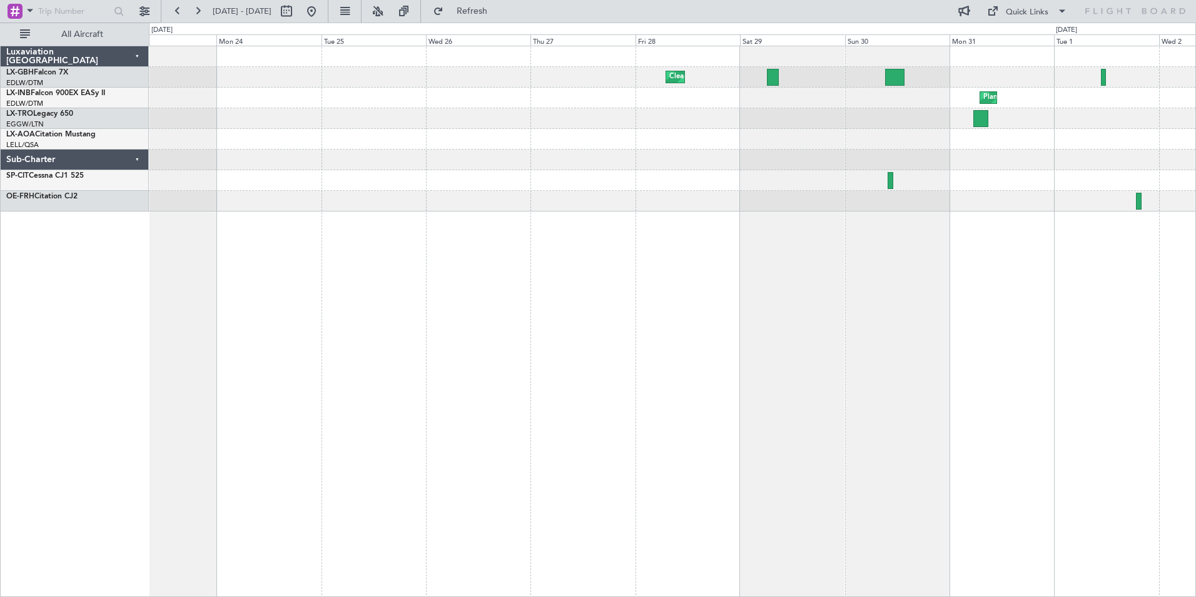
click at [825, 293] on div "Cleaning [GEOGRAPHIC_DATA] (Al Maktoum Intl) Planned Maint Nurnberg Planned Mai…" at bounding box center [672, 321] width 1047 height 551
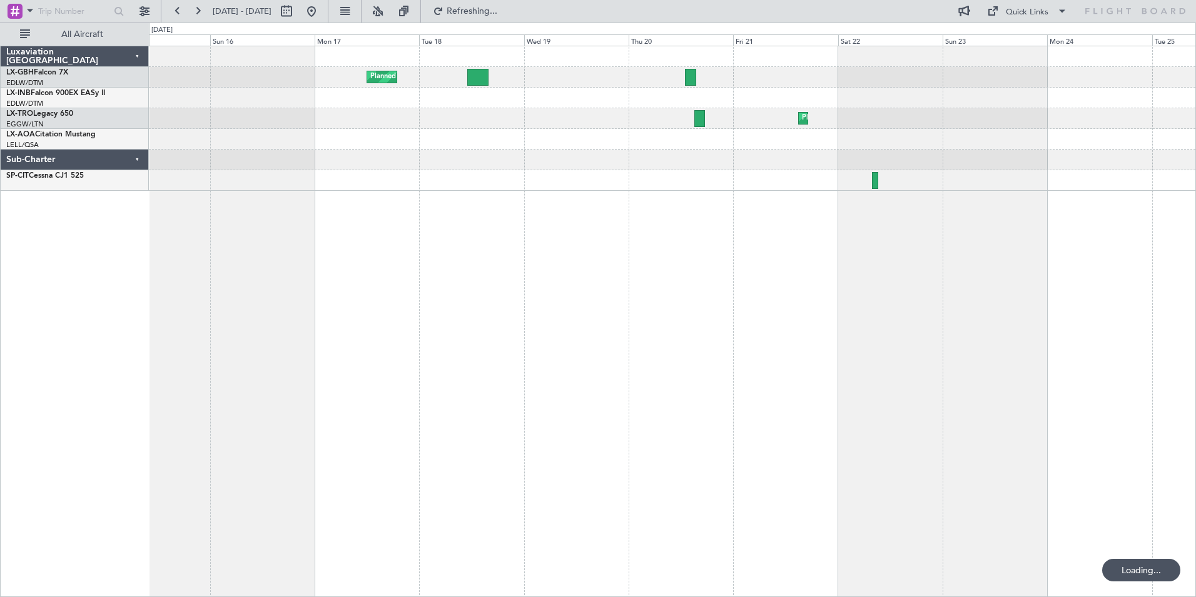
click at [855, 273] on div "Planned Maint [GEOGRAPHIC_DATA] ([GEOGRAPHIC_DATA]) Planned Maint [GEOGRAPHIC_D…" at bounding box center [672, 321] width 1047 height 551
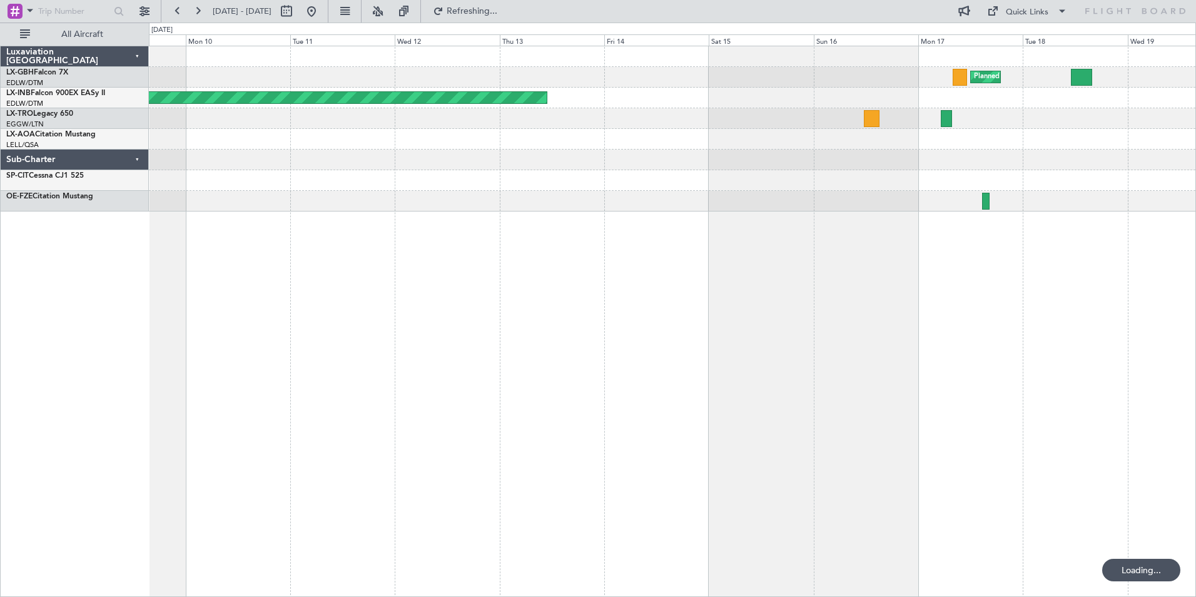
click at [792, 279] on div "Planned Maint [GEOGRAPHIC_DATA] ([GEOGRAPHIC_DATA]) Planned Maint Nurnberg Plan…" at bounding box center [672, 321] width 1047 height 551
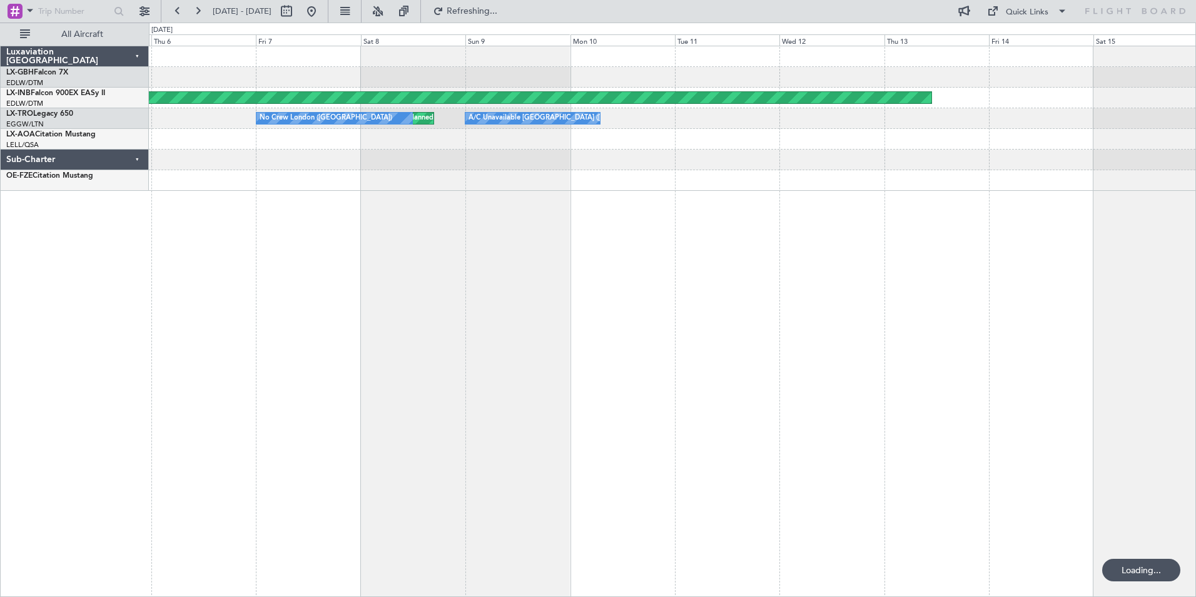
click at [755, 283] on div "Planned Maint [GEOGRAPHIC_DATA] ([GEOGRAPHIC_DATA]) Planned Maint Nurnberg A/C …" at bounding box center [672, 321] width 1047 height 551
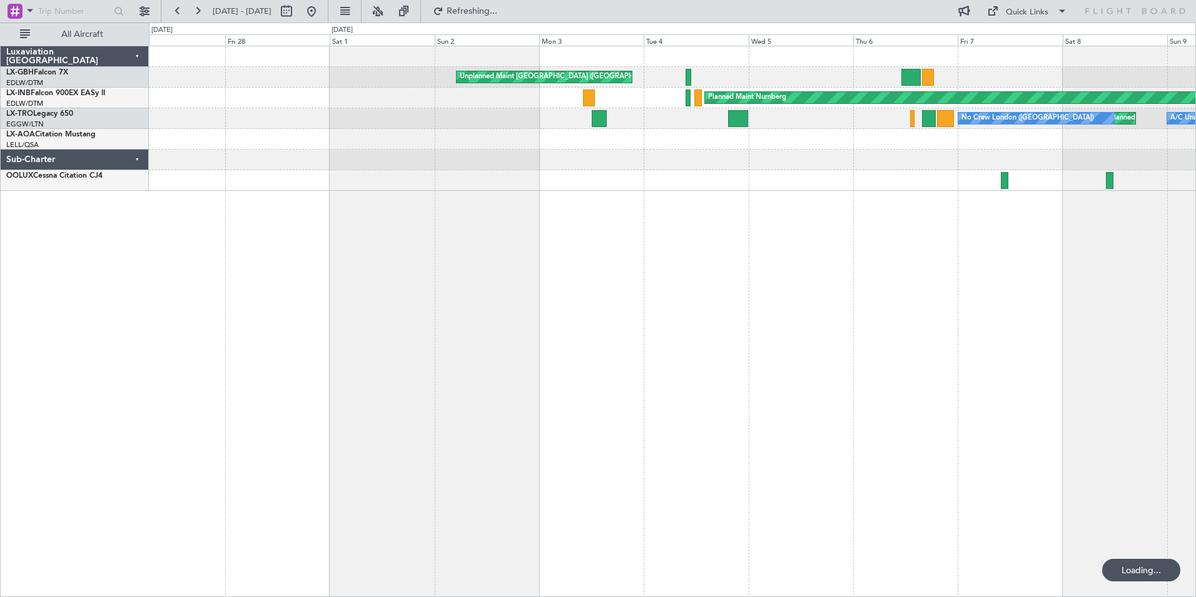
click at [809, 287] on div "Unplanned Maint [GEOGRAPHIC_DATA] ([GEOGRAPHIC_DATA]) Planned Maint Nurnberg Un…" at bounding box center [672, 321] width 1047 height 551
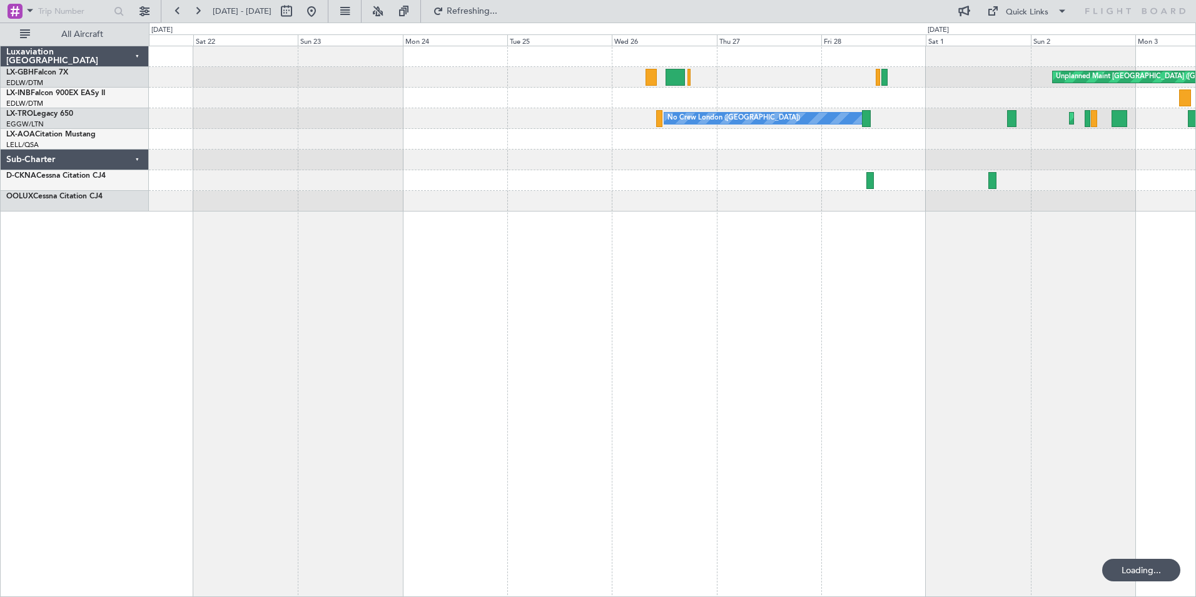
click at [927, 287] on div "Unplanned Maint [GEOGRAPHIC_DATA] ([GEOGRAPHIC_DATA]) Planned Maint Nurnberg Un…" at bounding box center [672, 321] width 1047 height 551
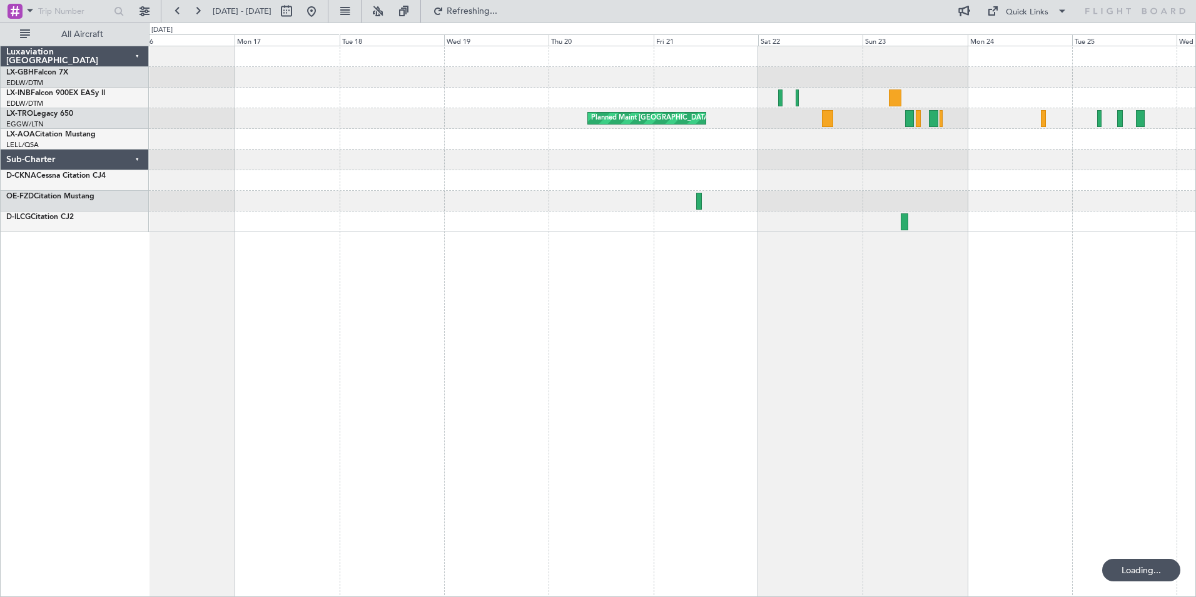
click at [839, 298] on div "Planned Maint [GEOGRAPHIC_DATA] ([GEOGRAPHIC_DATA]) No Crew [GEOGRAPHIC_DATA] (…" at bounding box center [672, 321] width 1047 height 551
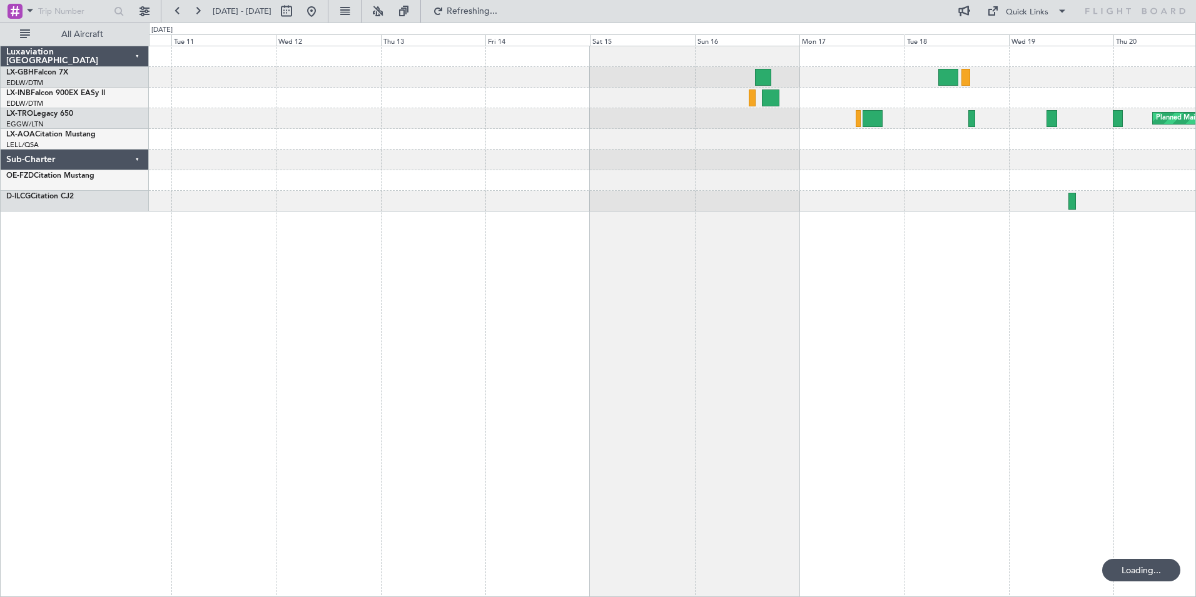
click at [926, 296] on div "Planned Maint [GEOGRAPHIC_DATA] ([GEOGRAPHIC_DATA])" at bounding box center [672, 321] width 1047 height 551
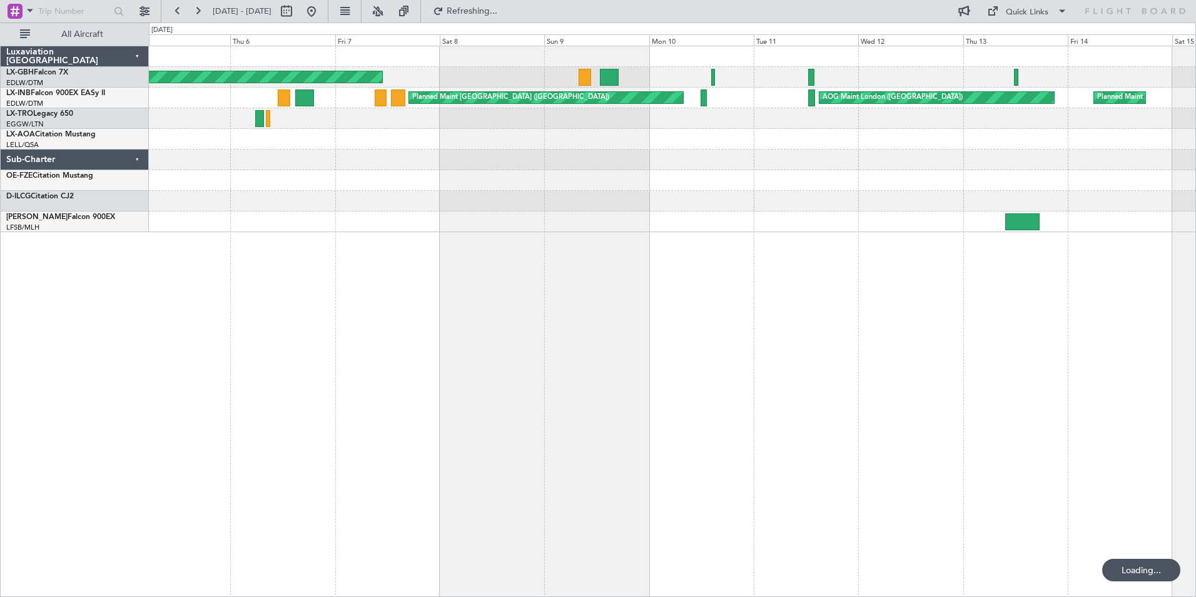
click at [844, 296] on div "Unplanned Maint [GEOGRAPHIC_DATA] (Al Maktoum Intl) Planned Maint [GEOGRAPHIC_D…" at bounding box center [672, 321] width 1047 height 551
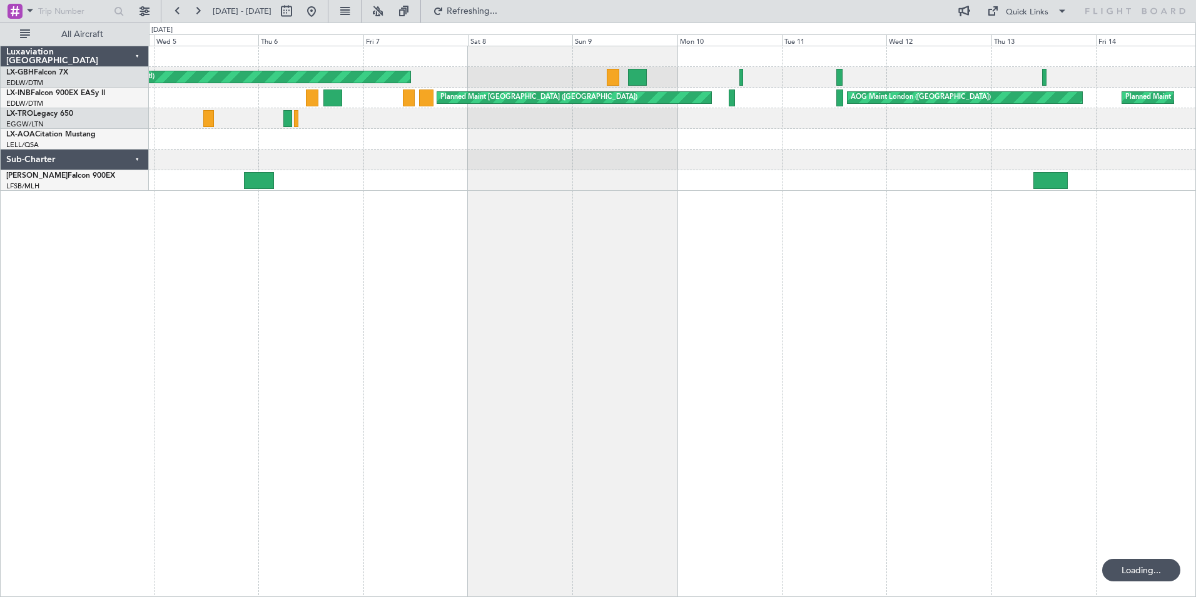
click at [829, 324] on div "Unplanned Maint [GEOGRAPHIC_DATA] (Al Maktoum Intl) Planned Maint [GEOGRAPHIC_D…" at bounding box center [672, 321] width 1047 height 551
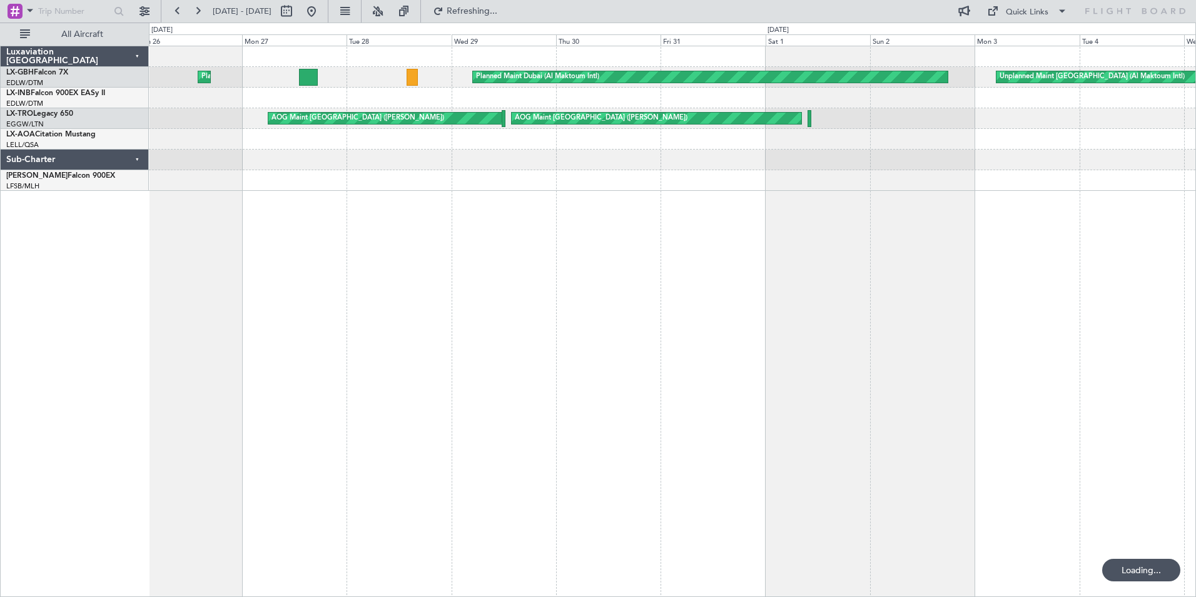
click at [902, 318] on div "Unplanned Maint [GEOGRAPHIC_DATA] (Al Maktoum Intl) Planned Maint [GEOGRAPHIC_D…" at bounding box center [672, 321] width 1047 height 551
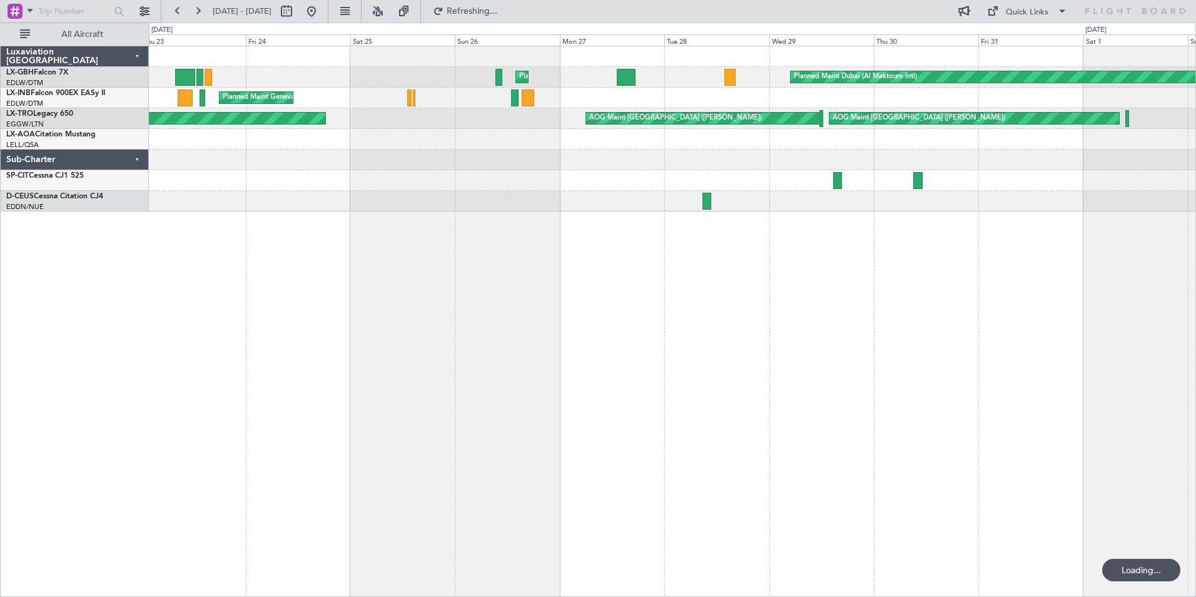
click at [899, 334] on div "Planned Maint Dubai (Al Maktoum Intl) Planned Maint Geneva ([GEOGRAPHIC_DATA]) …" at bounding box center [672, 321] width 1047 height 551
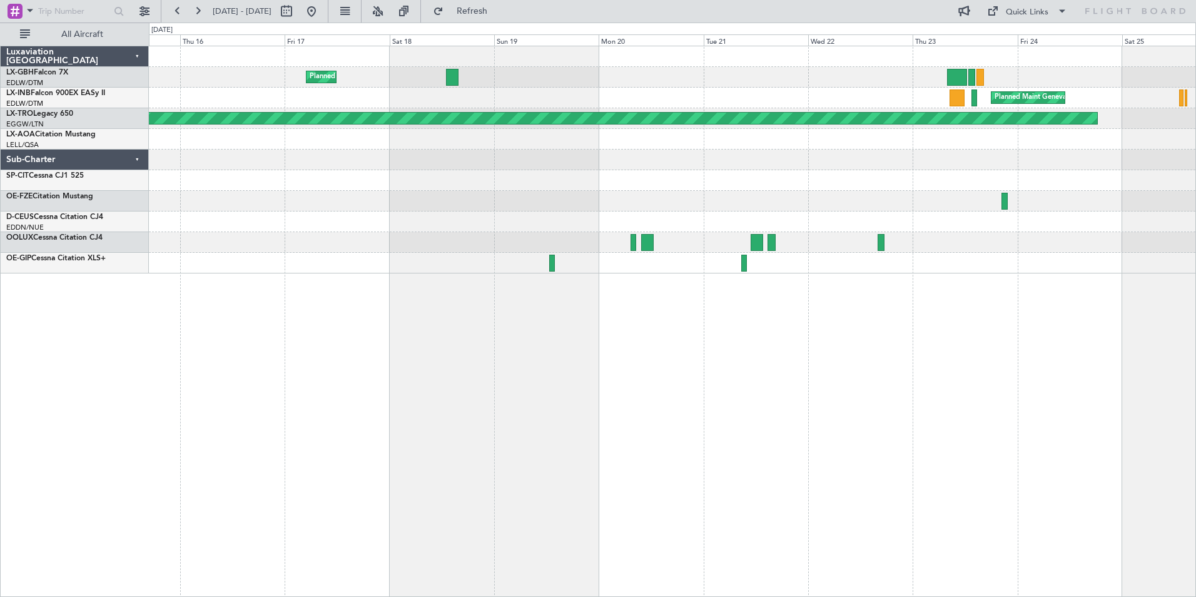
click at [747, 321] on div "Planned Maint Dubai (Al Maktoum Intl) Planned Maint Geneva ([GEOGRAPHIC_DATA]) …" at bounding box center [672, 321] width 1047 height 551
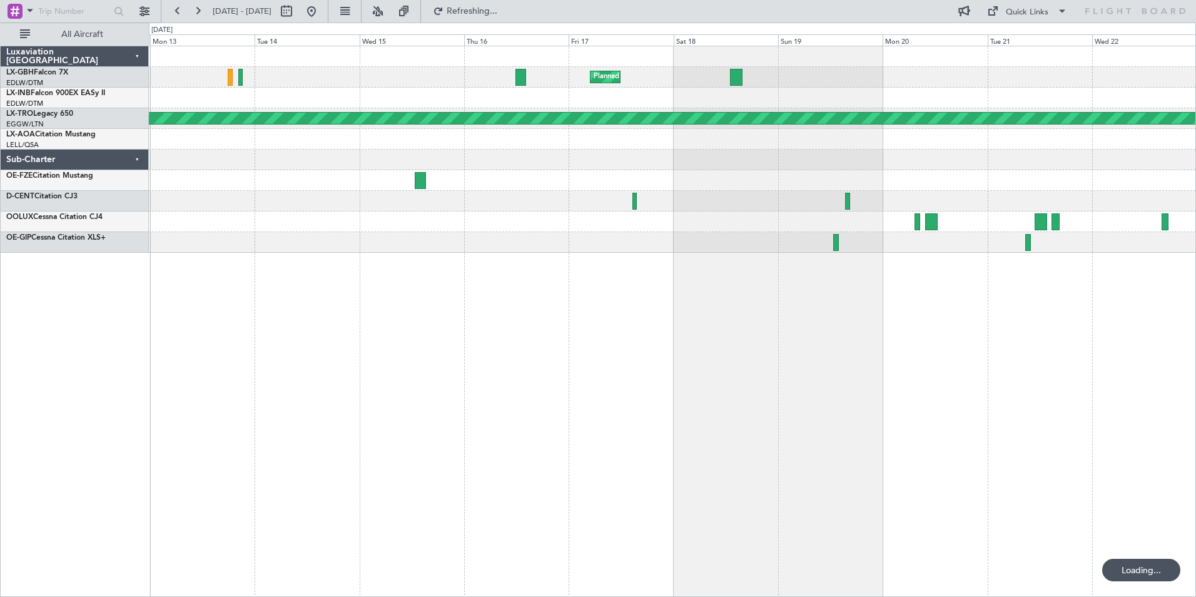
click at [810, 358] on div "Planned Maint Dubai (Al Maktoum Intl) Planned Maint Geneva ([GEOGRAPHIC_DATA]) …" at bounding box center [672, 321] width 1047 height 551
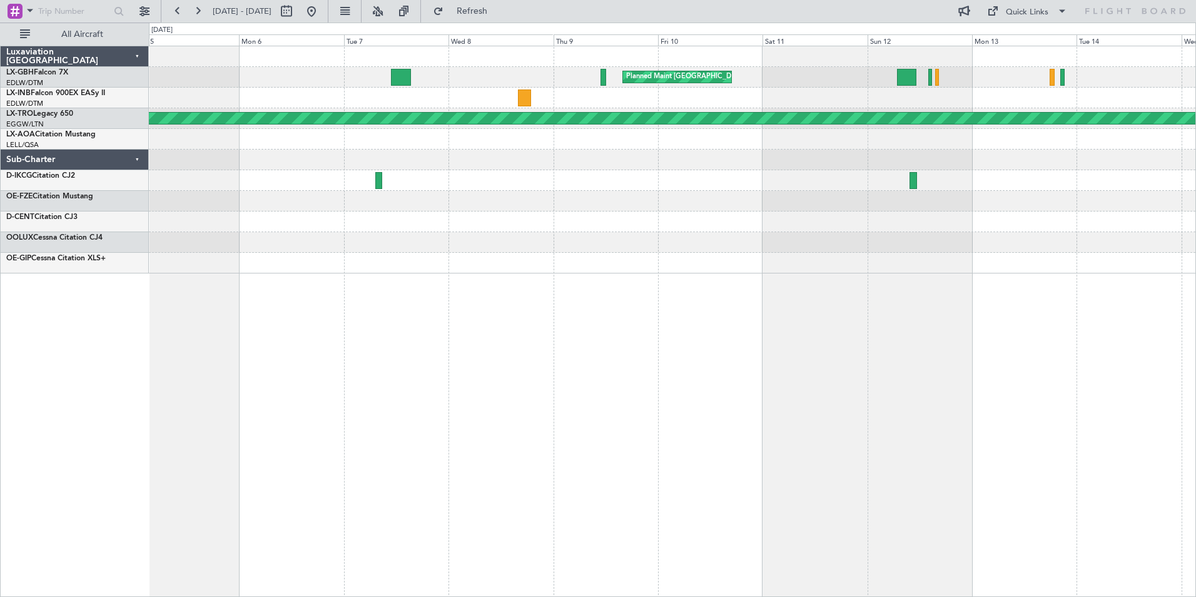
click at [868, 331] on div "Planned Maint [GEOGRAPHIC_DATA] ([GEOGRAPHIC_DATA]) Planned Maint [GEOGRAPHIC_D…" at bounding box center [672, 321] width 1047 height 551
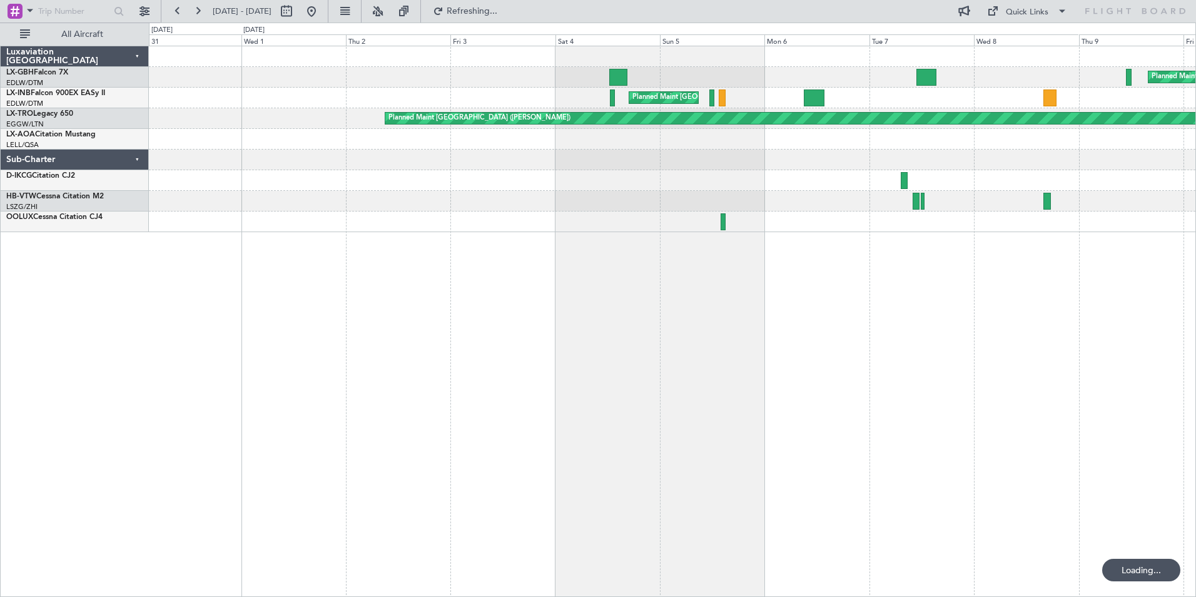
click at [949, 328] on div "Planned Maint [GEOGRAPHIC_DATA] ([GEOGRAPHIC_DATA]) Planned Maint [GEOGRAPHIC_D…" at bounding box center [672, 321] width 1047 height 551
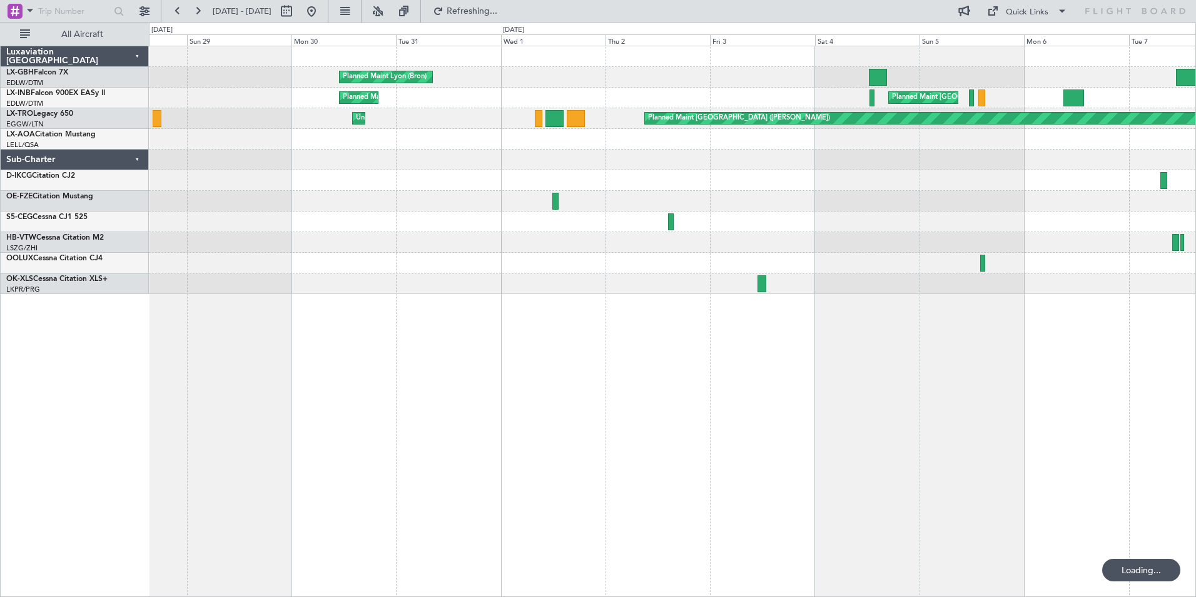
click at [905, 342] on div "Planned Maint Lyon (Bron) Planned Maint [GEOGRAPHIC_DATA] ([GEOGRAPHIC_DATA]) P…" at bounding box center [672, 321] width 1047 height 551
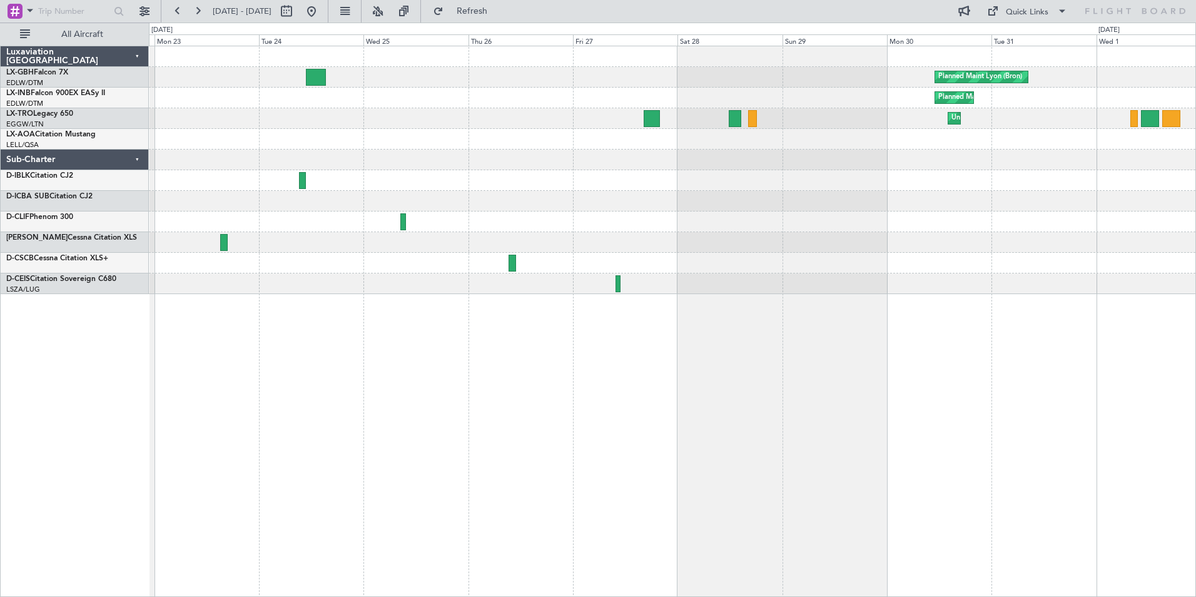
click at [377, 419] on div "Planned Maint Lyon (Bron) Planned Maint Lyon ([GEOGRAPHIC_DATA]) Unplanned Main…" at bounding box center [672, 321] width 1047 height 551
click at [321, 15] on button at bounding box center [311, 11] width 20 height 20
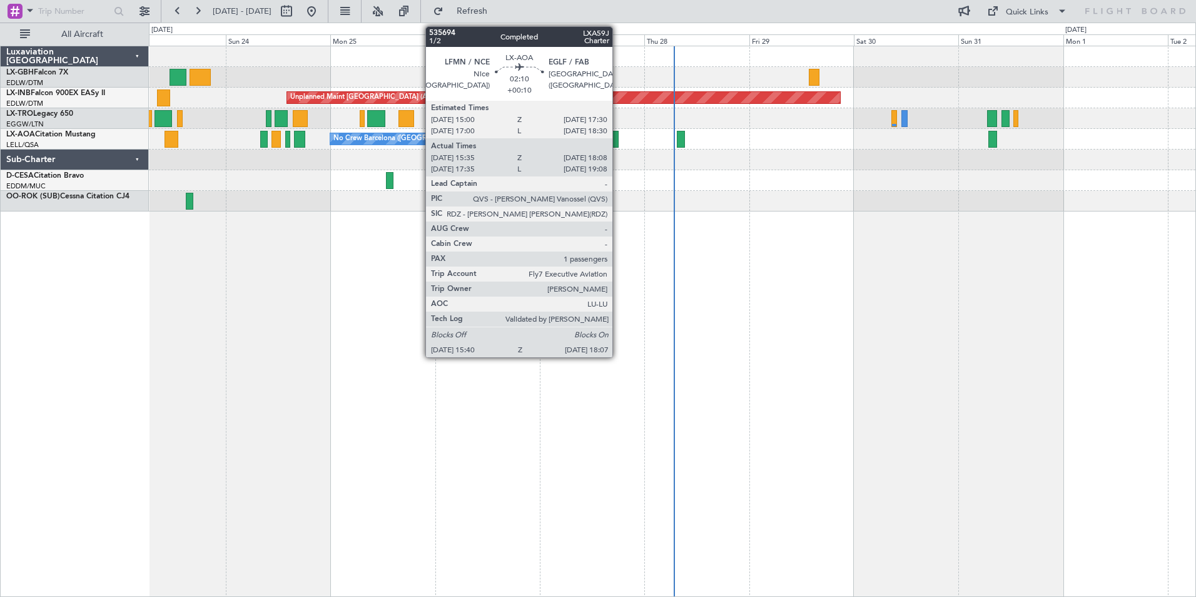
click at [618, 143] on div at bounding box center [612, 139] width 11 height 17
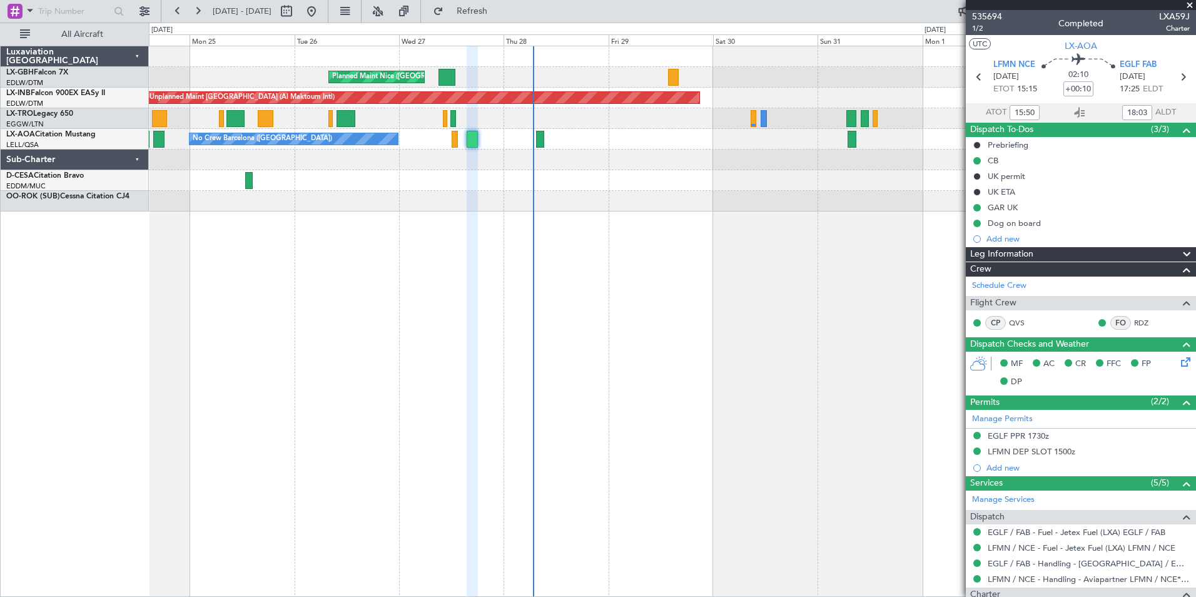
click at [518, 214] on div "Planned Maint Nice ([GEOGRAPHIC_DATA]) Unplanned Maint [GEOGRAPHIC_DATA] (Al Ma…" at bounding box center [672, 321] width 1047 height 551
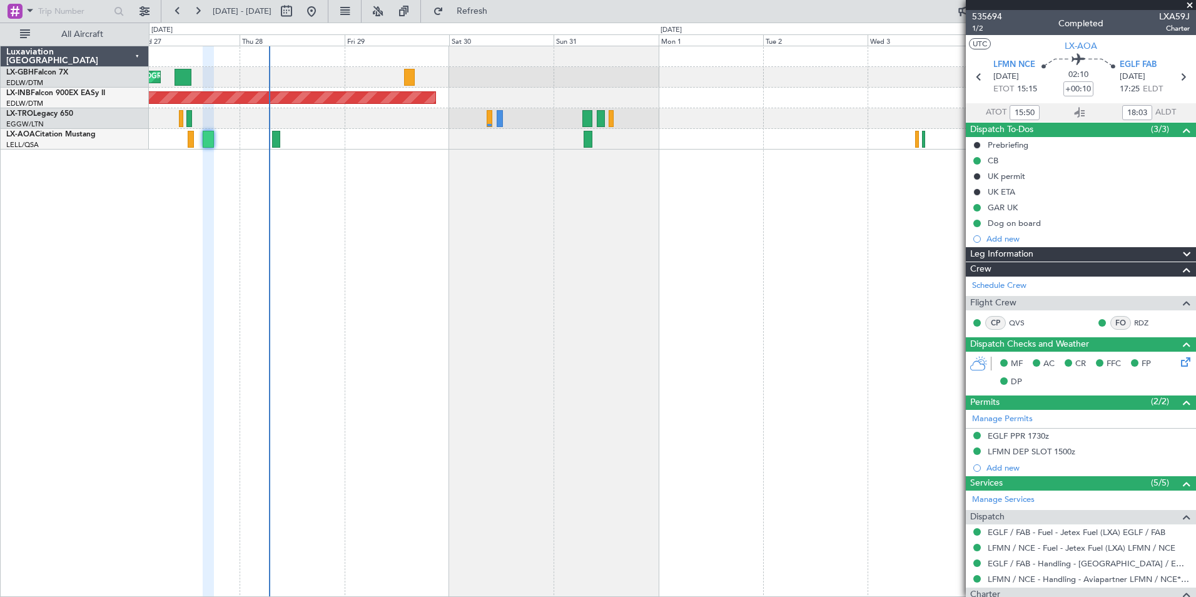
click at [471, 248] on div "Planned Maint Nice ([GEOGRAPHIC_DATA]) Unplanned Maint [GEOGRAPHIC_DATA] (Al Ma…" at bounding box center [672, 321] width 1047 height 551
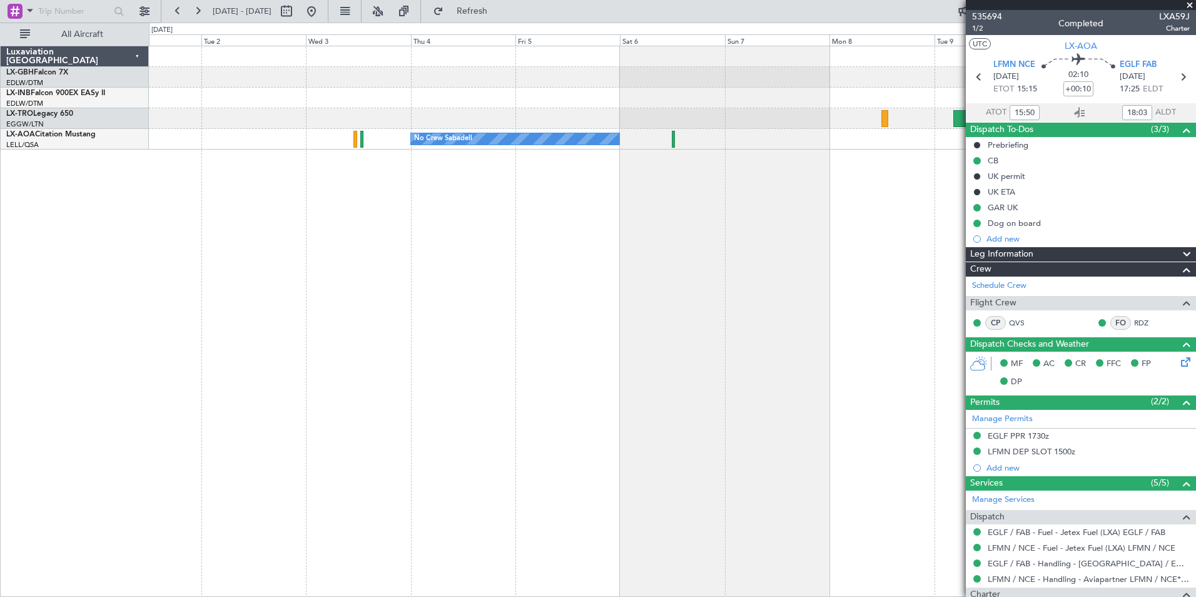
click at [58, 317] on div "Planned Maint Dusseldorf No Crew Sabadell No Crew Sabadell Luxaviation [GEOGRAP…" at bounding box center [598, 310] width 1196 height 574
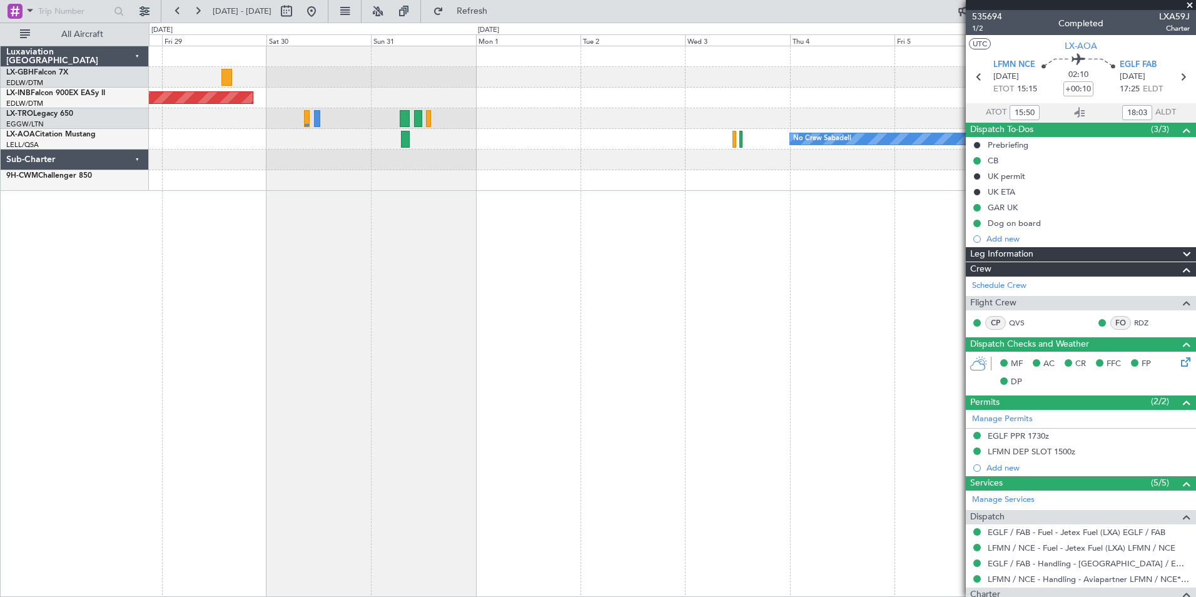
click at [712, 270] on div "Planned Maint Nice ([GEOGRAPHIC_DATA]) Unplanned Maint [GEOGRAPHIC_DATA] (Al Ma…" at bounding box center [672, 321] width 1047 height 551
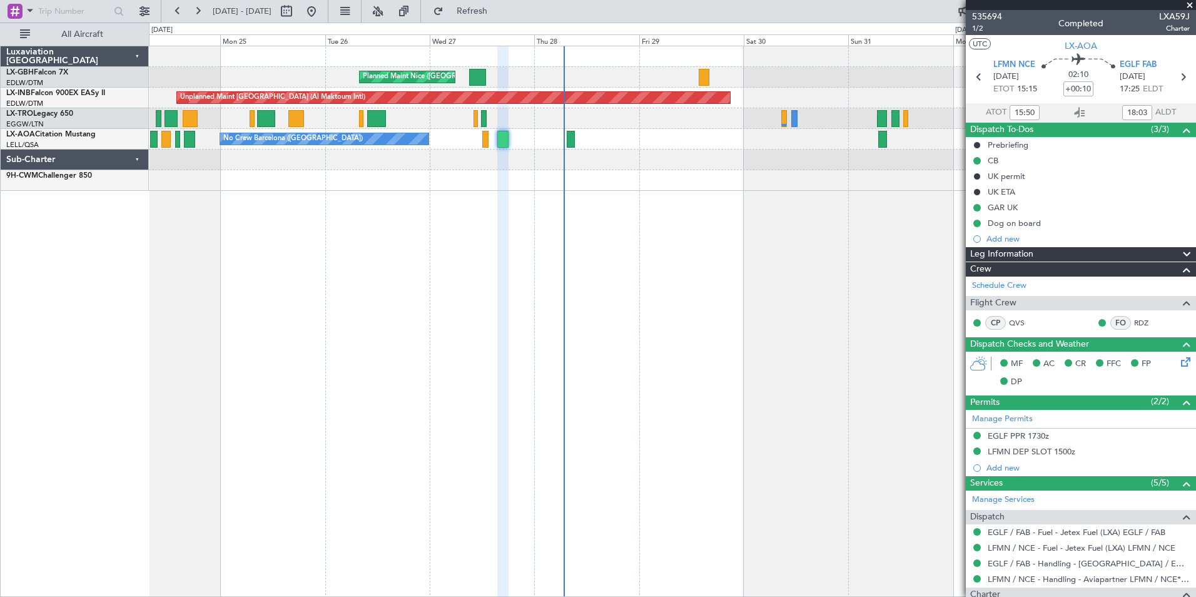
click at [929, 202] on div "Planned Maint Nice ([GEOGRAPHIC_DATA]) Unplanned Maint [GEOGRAPHIC_DATA] (Al Ma…" at bounding box center [672, 321] width 1047 height 551
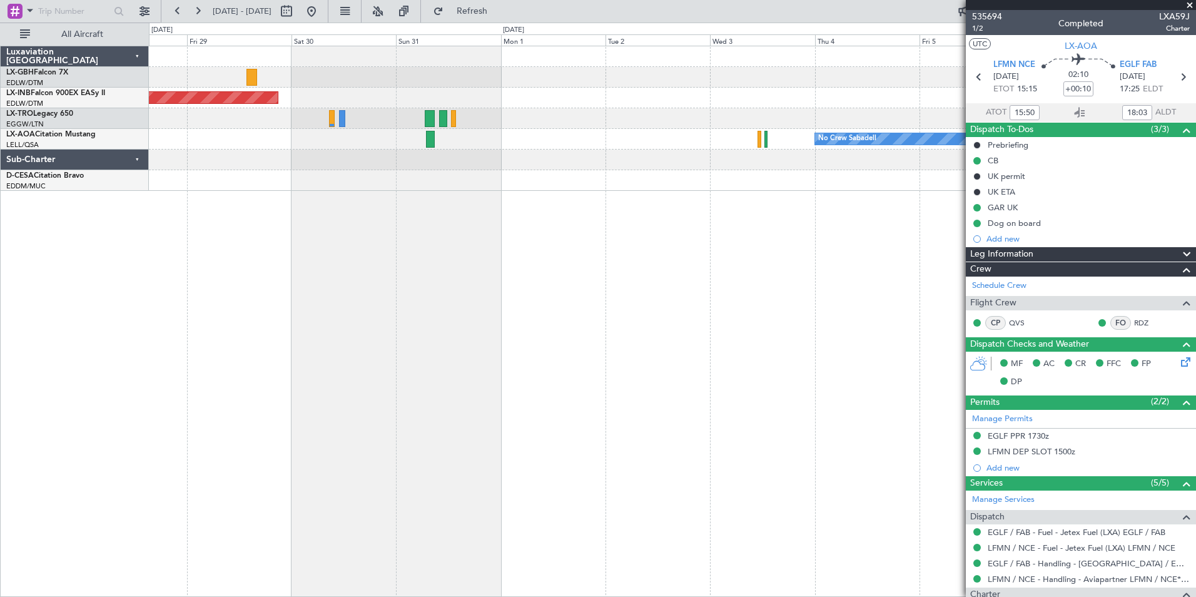
click at [368, 195] on div "Planned Maint Nice ([GEOGRAPHIC_DATA]) Unplanned Maint [GEOGRAPHIC_DATA] (Al Ma…" at bounding box center [672, 321] width 1047 height 551
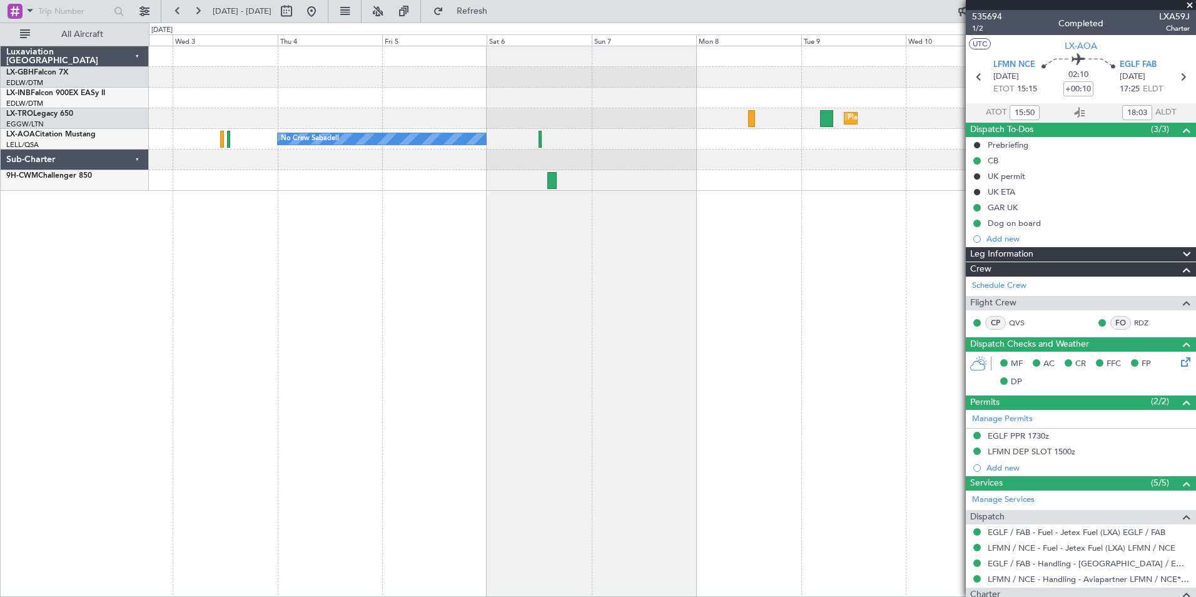
click at [261, 203] on div "Planned Maint Dusseldorf No Crew Sabadell No Crew Sabadell" at bounding box center [672, 321] width 1047 height 551
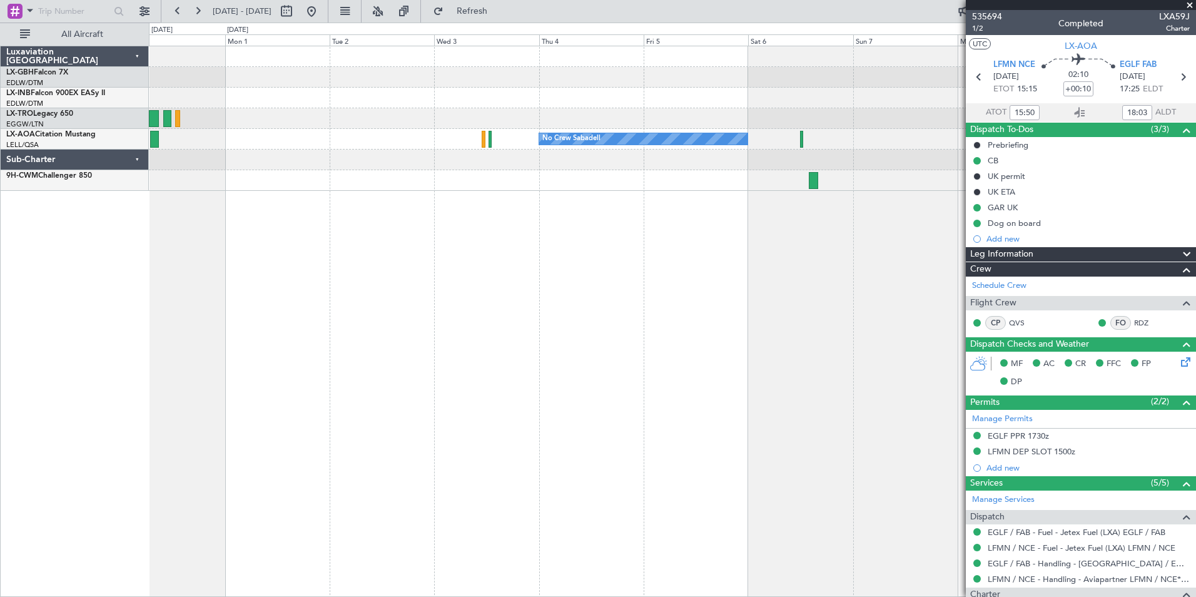
click at [526, 206] on div "Unplanned Maint [GEOGRAPHIC_DATA] (Al Maktoum Intl) Planned [GEOGRAPHIC_DATA] N…" at bounding box center [672, 321] width 1047 height 551
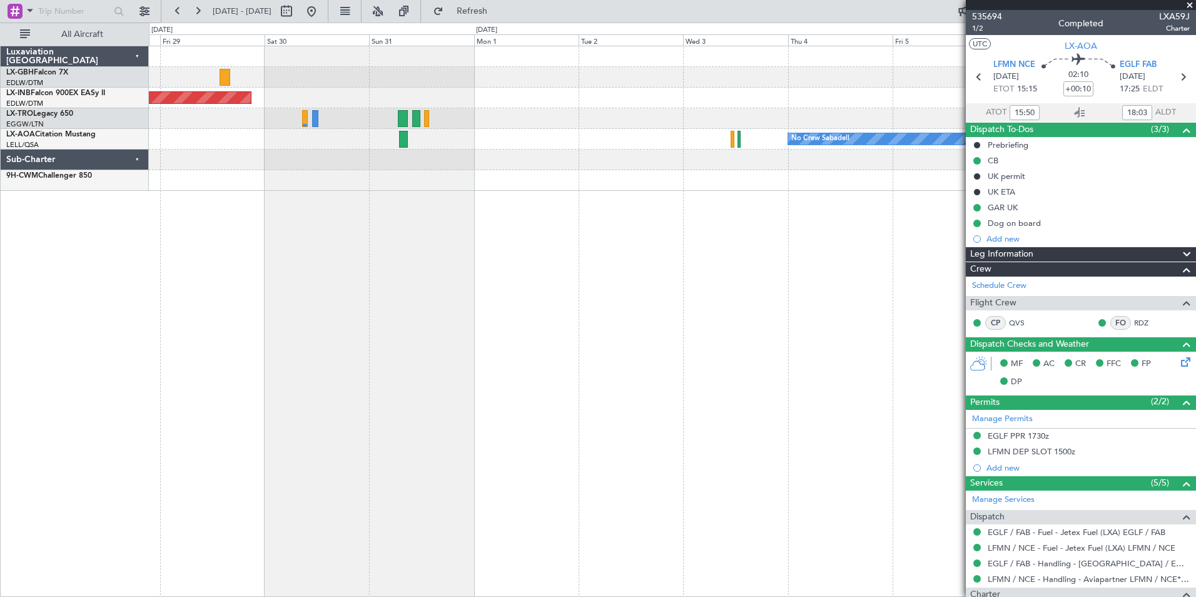
click at [703, 213] on div "Planned Maint Nice ([GEOGRAPHIC_DATA]) Unplanned Maint [GEOGRAPHIC_DATA] (Al Ma…" at bounding box center [672, 321] width 1047 height 551
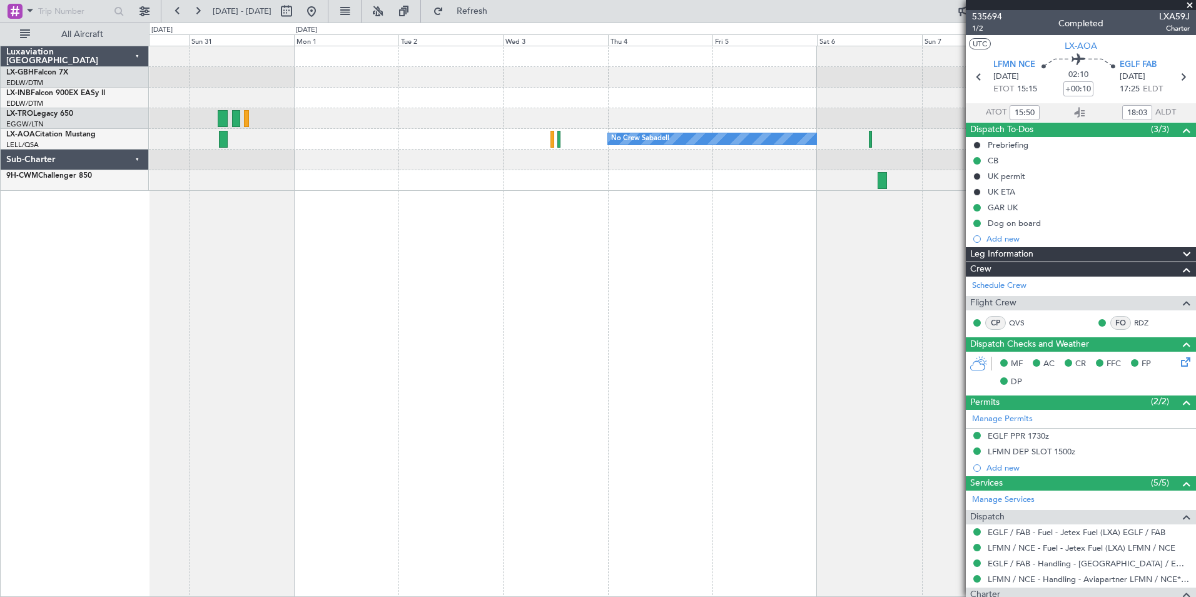
click at [492, 248] on div "Unplanned Maint [GEOGRAPHIC_DATA] (Al Maktoum Intl) Planned [GEOGRAPHIC_DATA] N…" at bounding box center [672, 321] width 1047 height 551
click at [321, 17] on button at bounding box center [311, 11] width 20 height 20
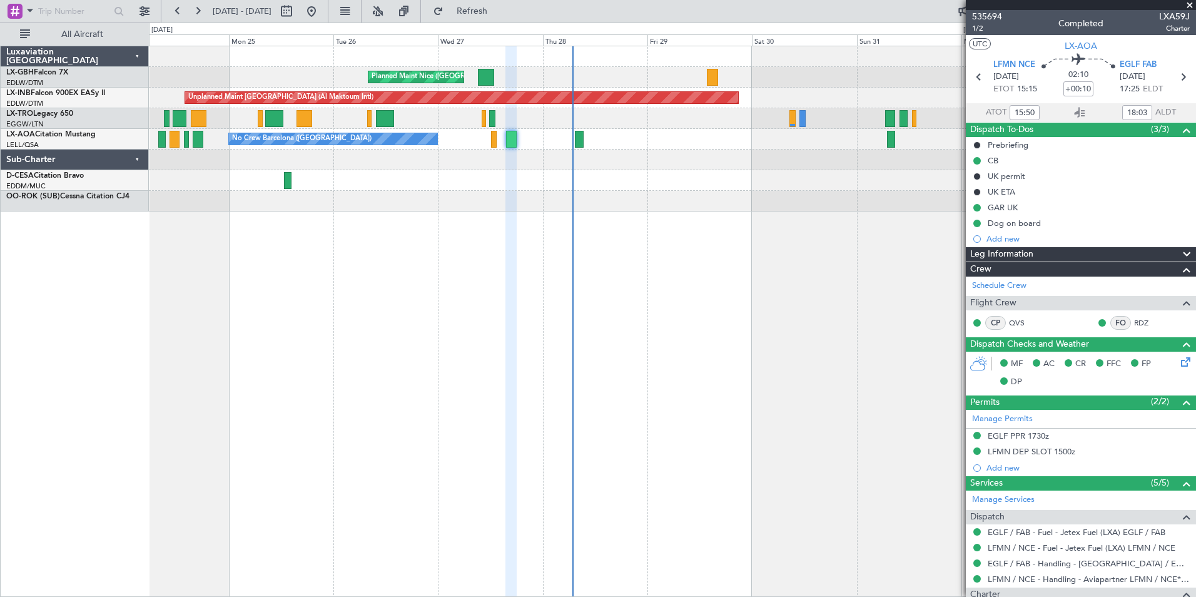
click at [221, 311] on div "Planned Maint Nice ([GEOGRAPHIC_DATA]) Unplanned Maint [GEOGRAPHIC_DATA] (Al Ma…" at bounding box center [672, 321] width 1047 height 551
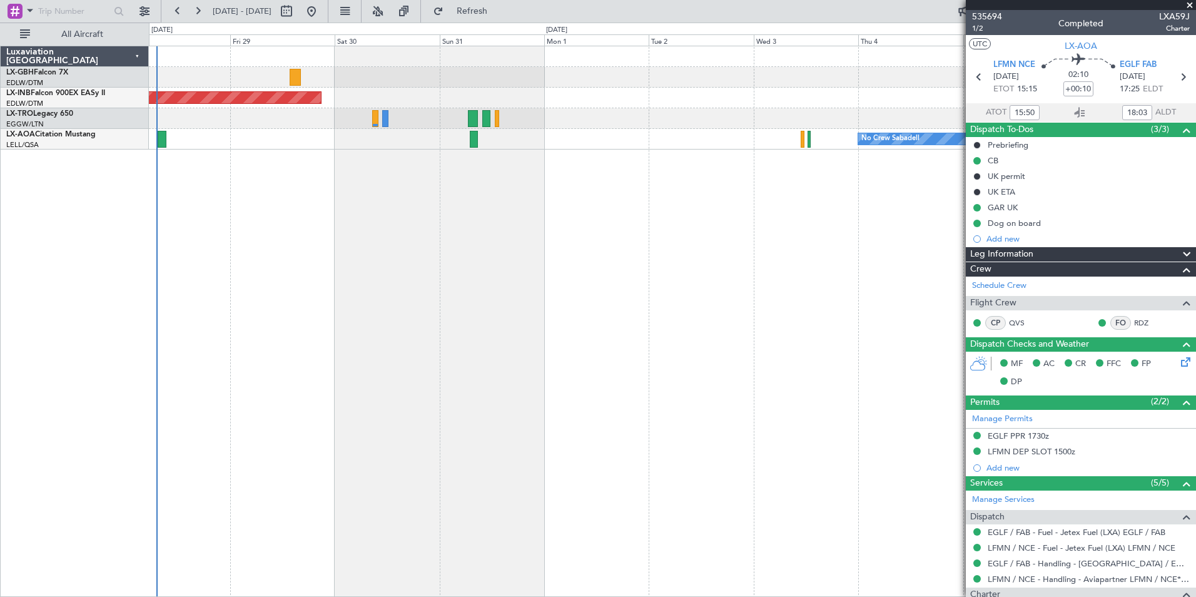
click at [341, 246] on div "Planned Maint Nice ([GEOGRAPHIC_DATA]) Unplanned Maint [GEOGRAPHIC_DATA] (Al Ma…" at bounding box center [672, 321] width 1047 height 551
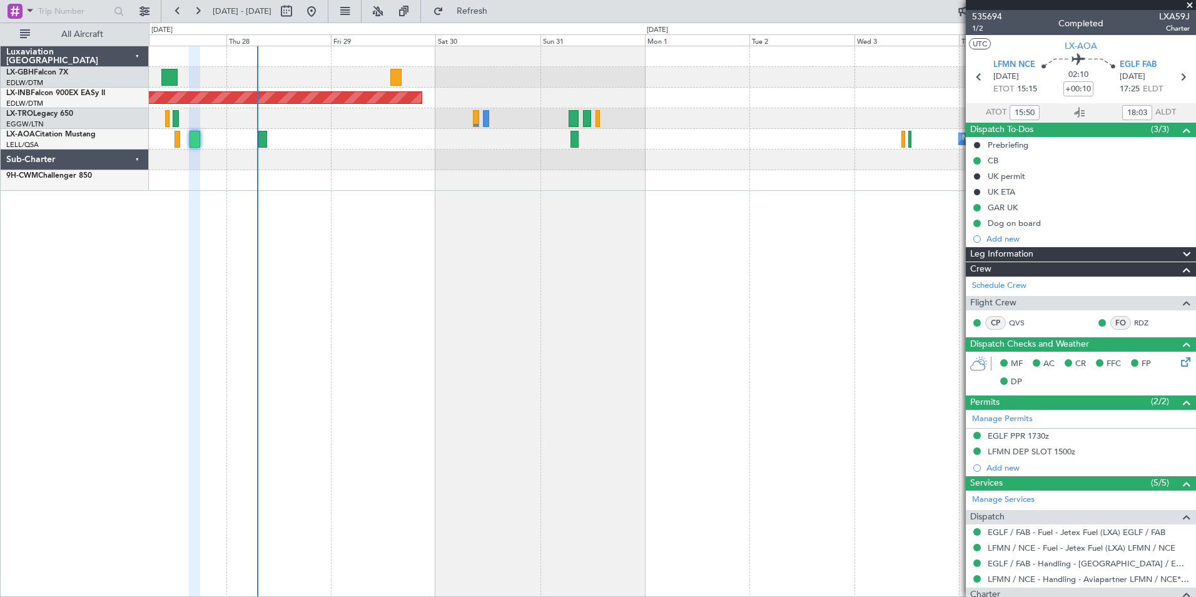
click at [395, 210] on div "Planned Maint Nice ([GEOGRAPHIC_DATA]) Unplanned Maint [GEOGRAPHIC_DATA] (Al Ma…" at bounding box center [672, 321] width 1047 height 551
